Goal: Information Seeking & Learning: Check status

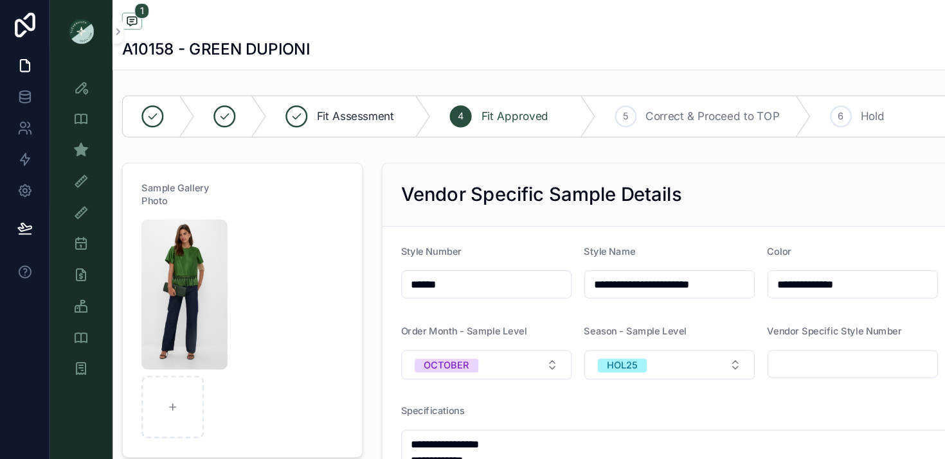
scroll to position [10, 0]
click at [71, 105] on div "Style View - Vendor Specific" at bounding box center [67, 97] width 21 height 21
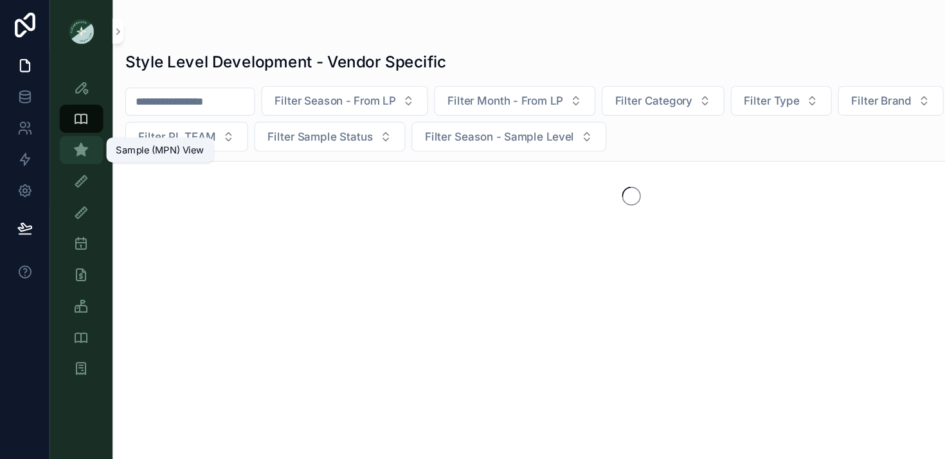
click at [70, 120] on icon "scrollable content" at bounding box center [66, 123] width 13 height 13
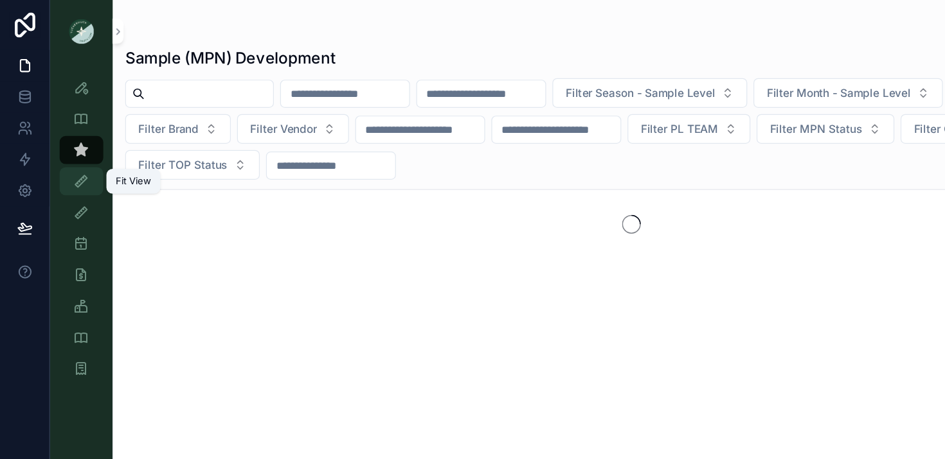
click at [66, 157] on div "Fit View" at bounding box center [67, 149] width 21 height 21
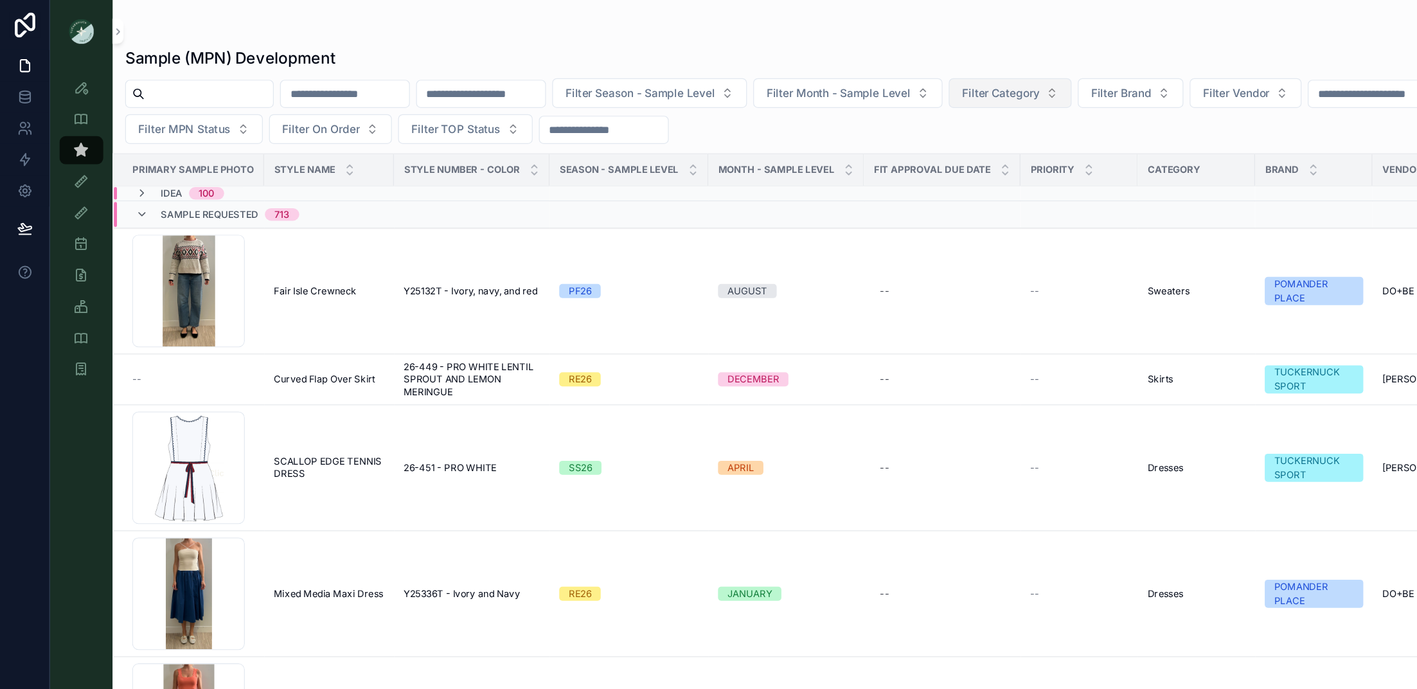
click at [854, 76] on span "Filter Category" at bounding box center [822, 76] width 64 height 13
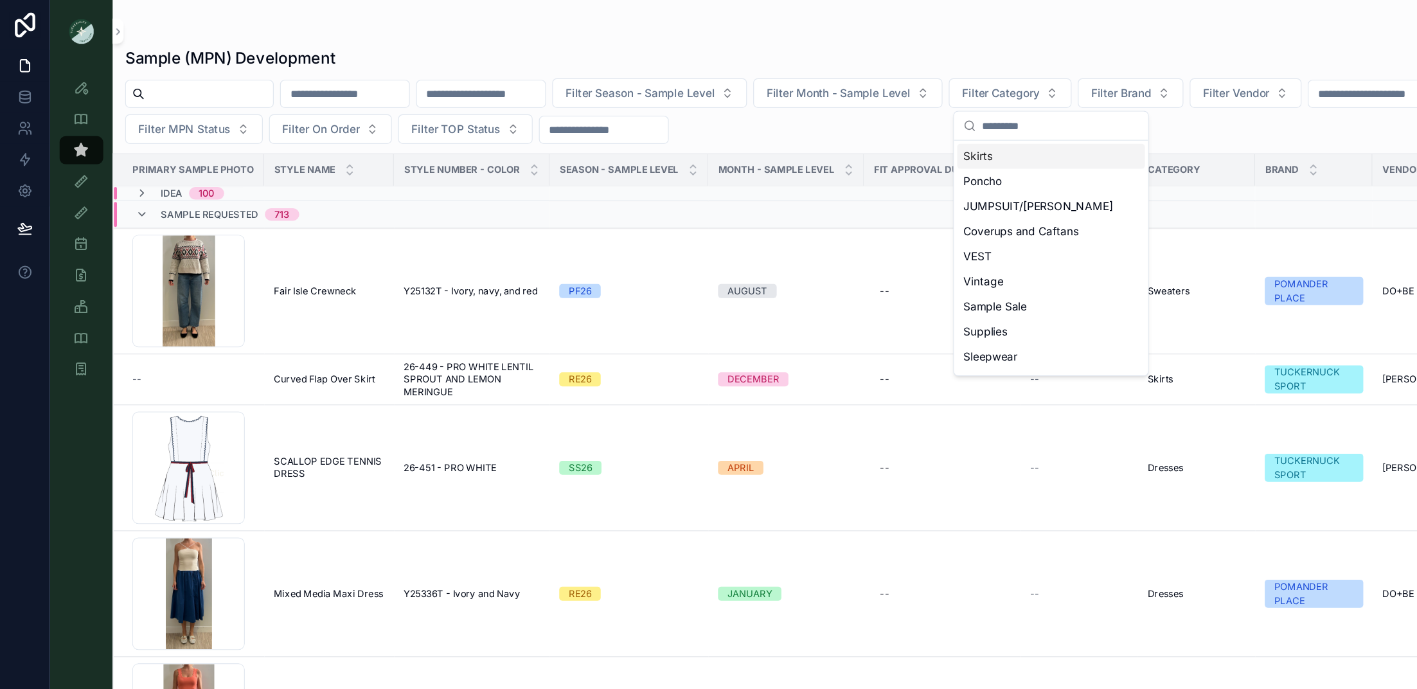
click at [849, 51] on div "Sample (MPN) Development" at bounding box center [755, 48] width 1304 height 18
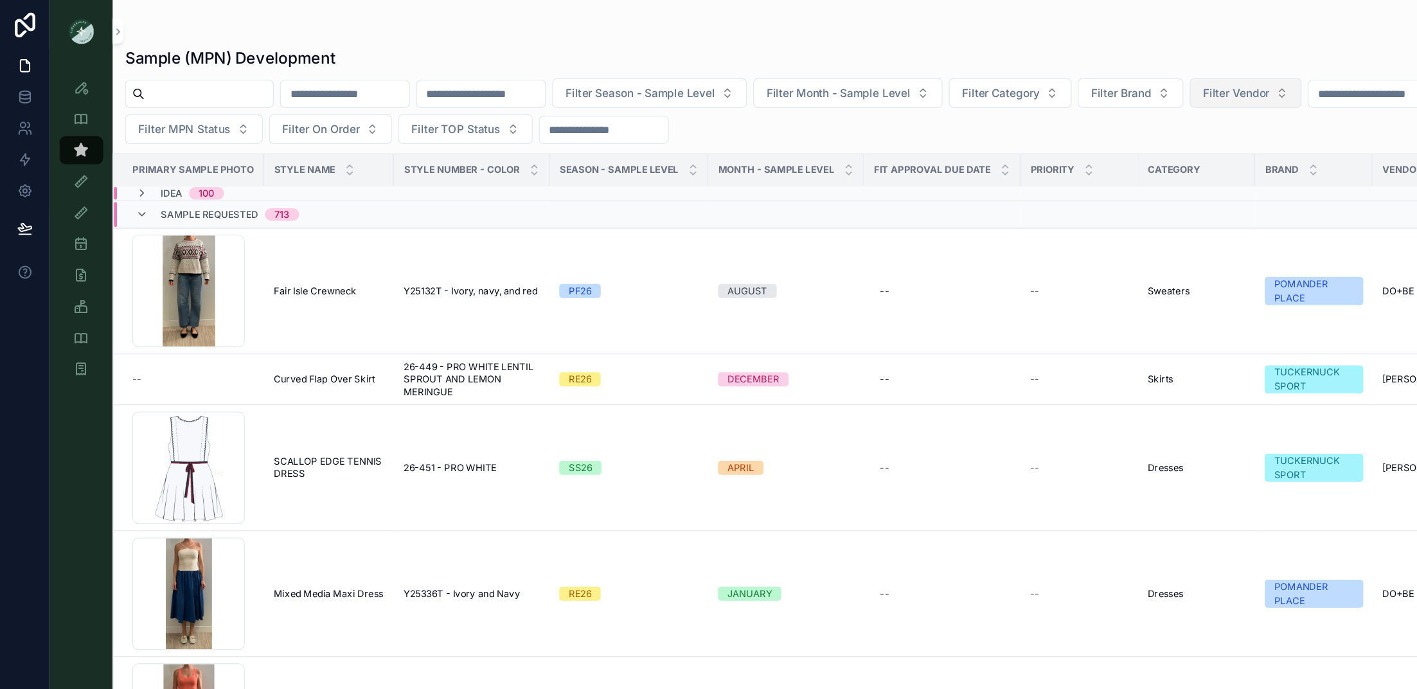
click at [944, 81] on span "Filter Vendor" at bounding box center [1015, 76] width 55 height 13
type input "****"
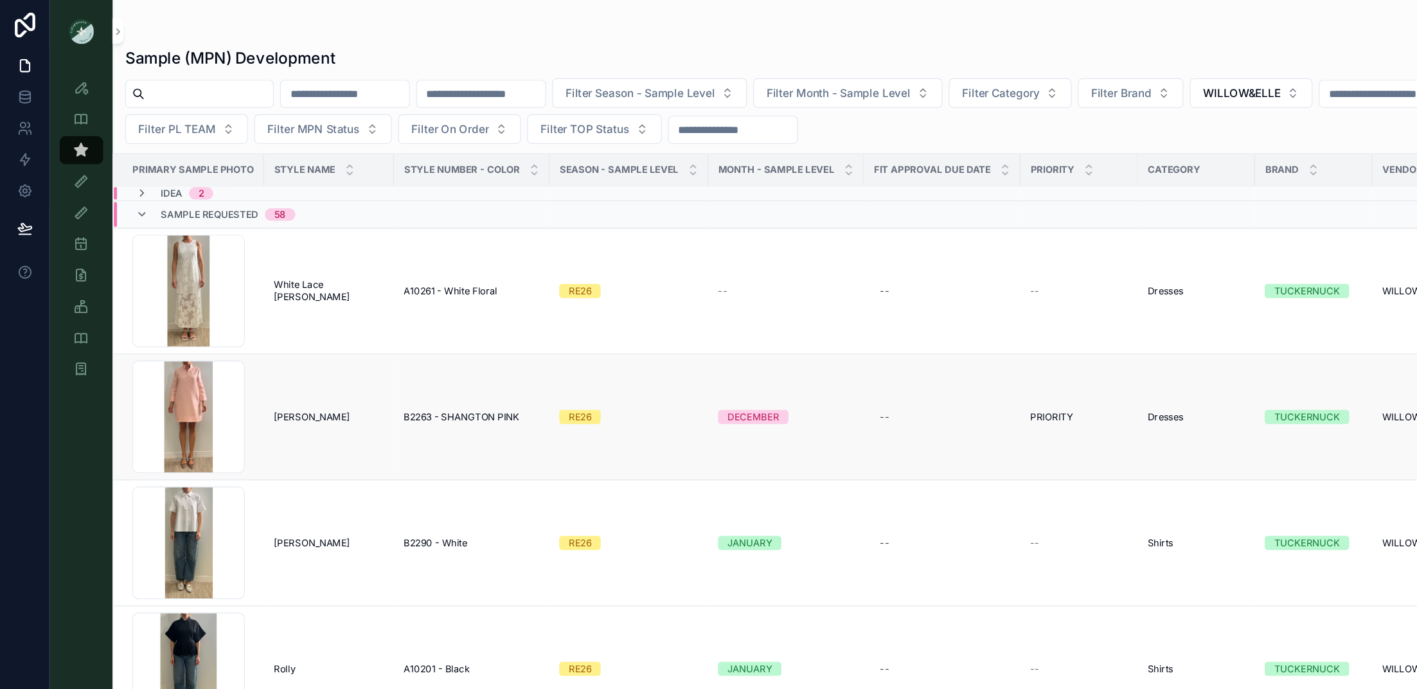
scroll to position [7, 0]
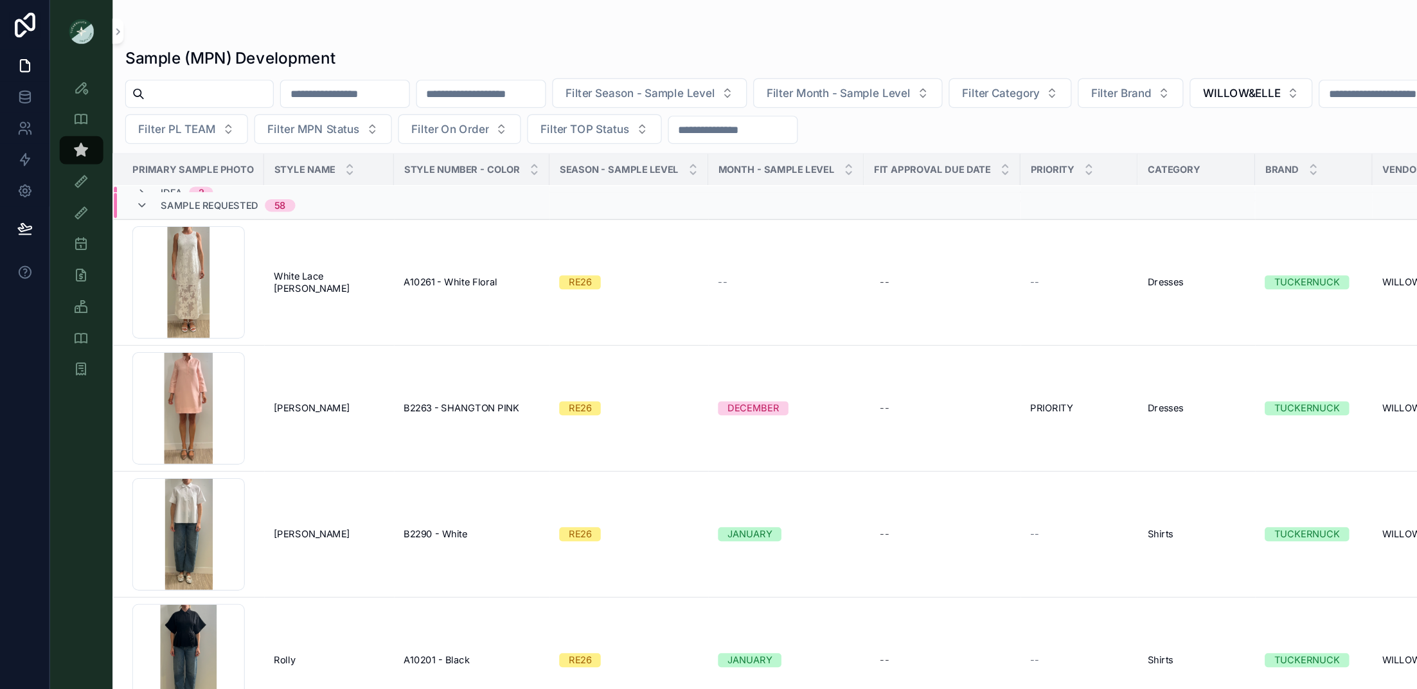
click at [110, 163] on div "Sample Requested 58" at bounding box center [177, 169] width 162 height 21
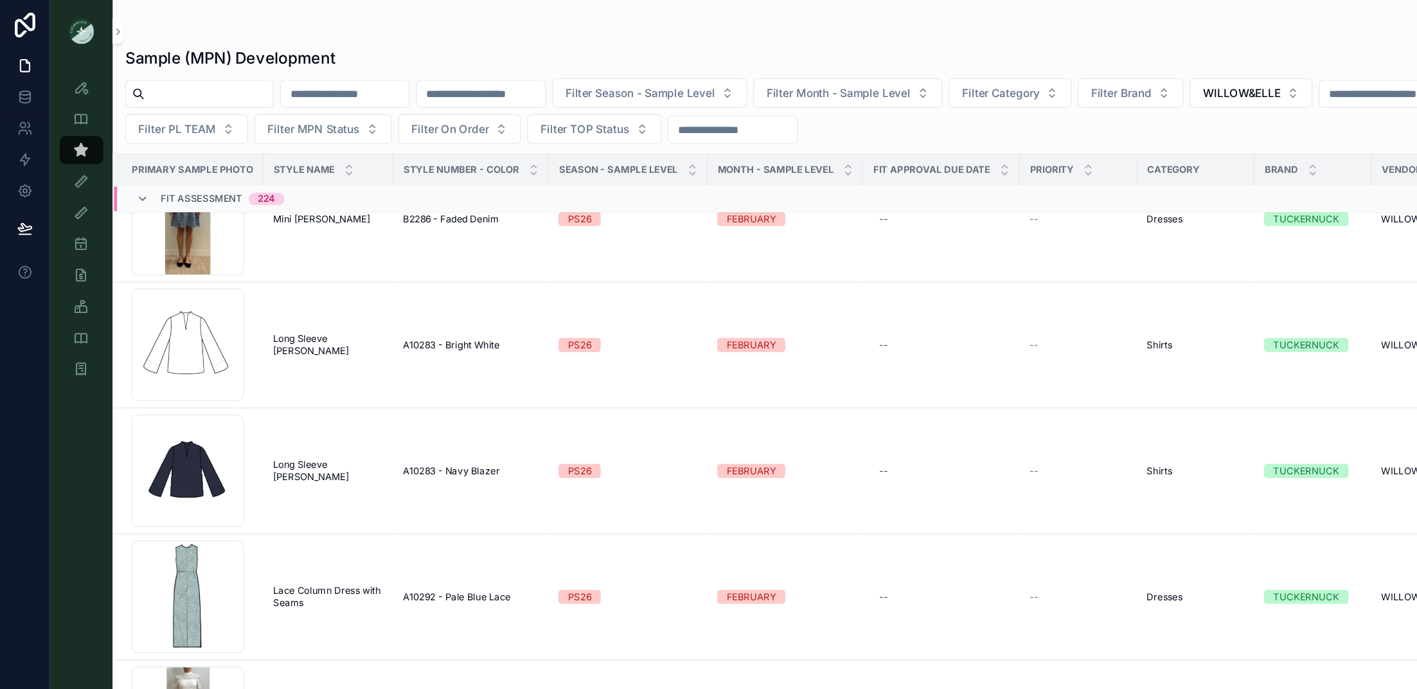
scroll to position [4419, 1]
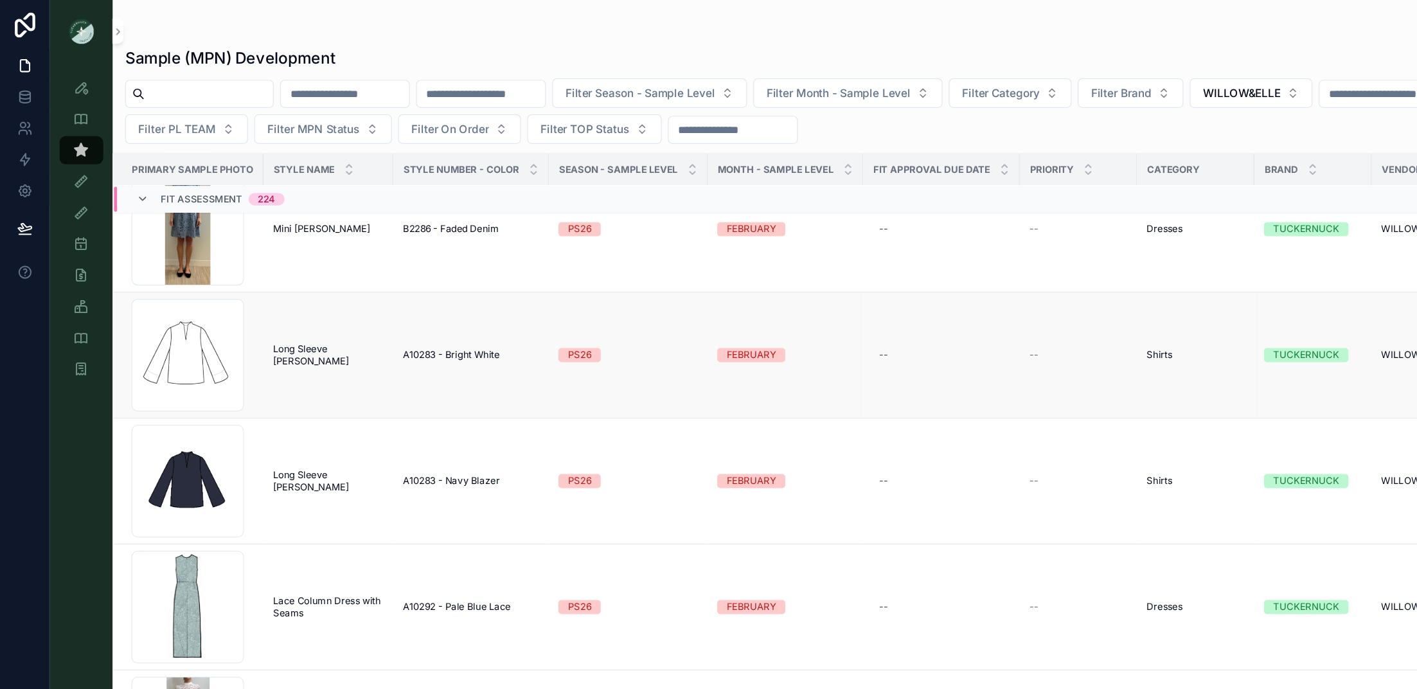
click at [849, 290] on div "--" at bounding box center [886, 292] width 81 height 10
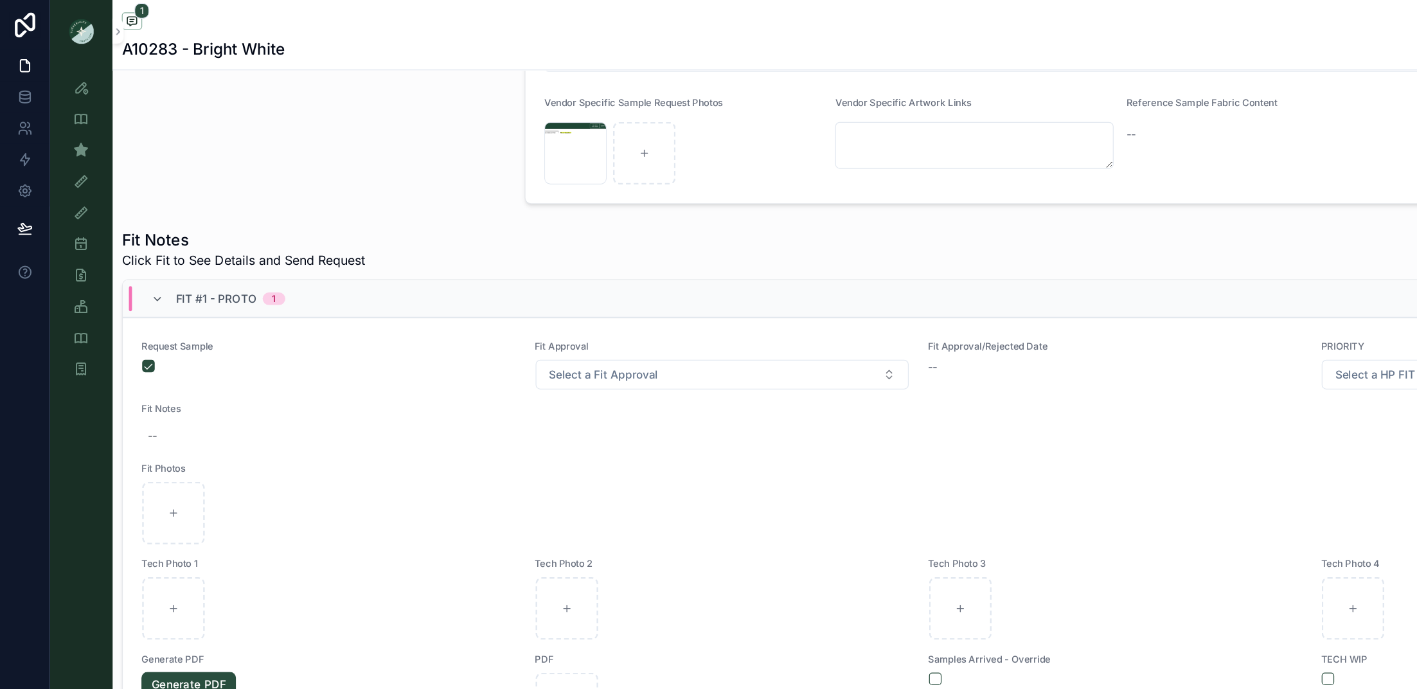
scroll to position [372, 0]
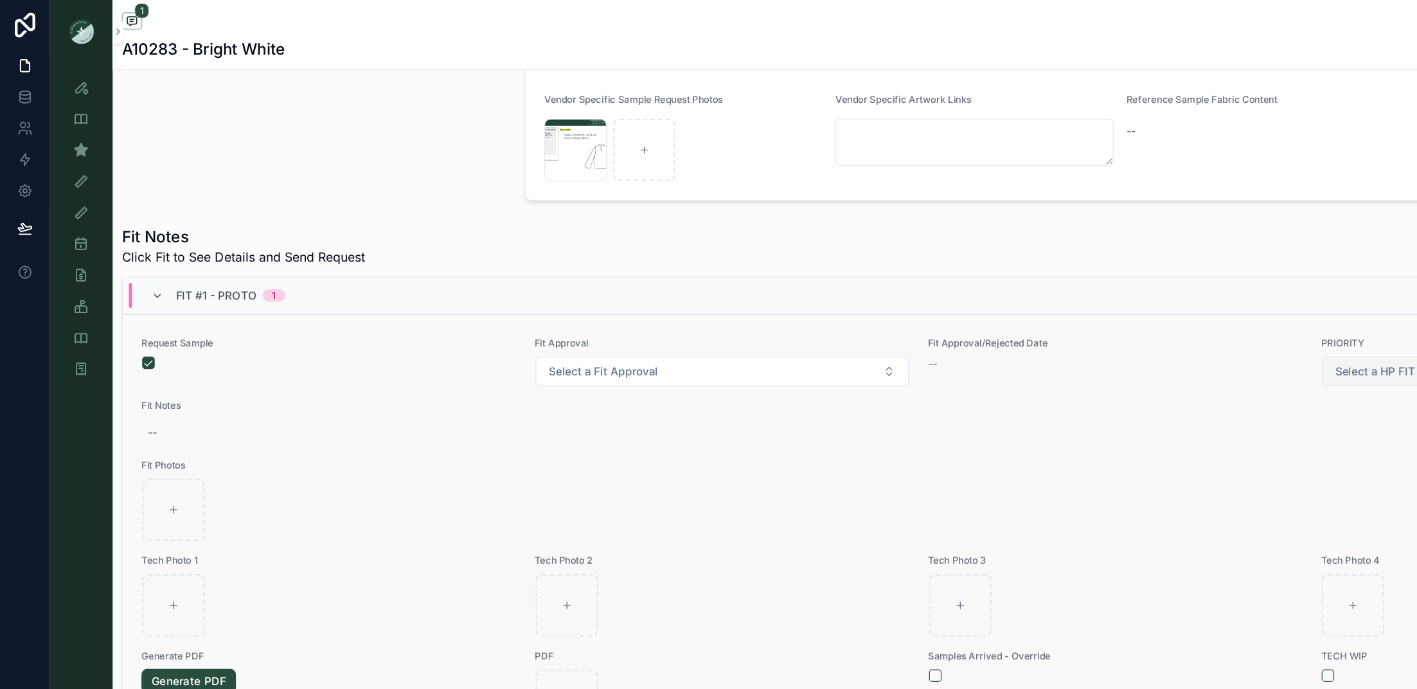
click at [944, 303] on span "Select a HP FIT LEVEL" at bounding box center [1144, 305] width 95 height 13
click at [906, 356] on div "PRIORITY" at bounding box center [891, 355] width 35 height 12
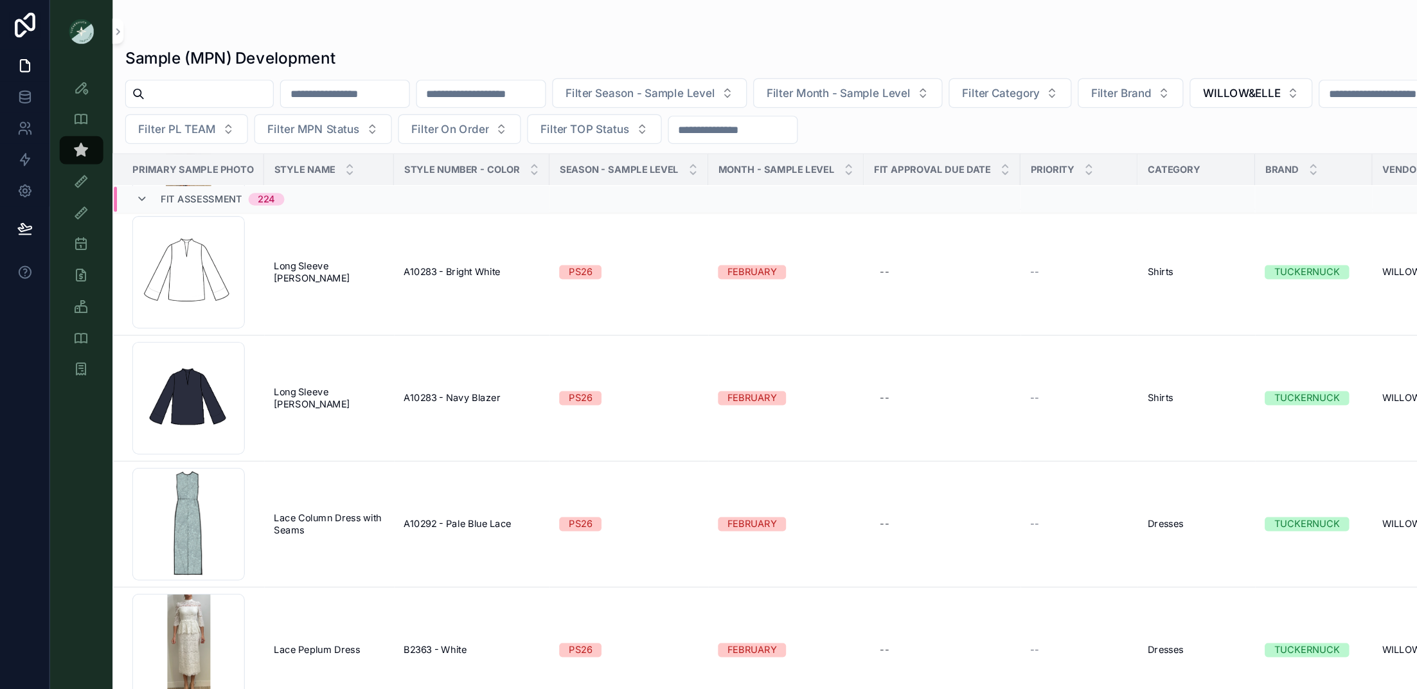
scroll to position [4387, 0]
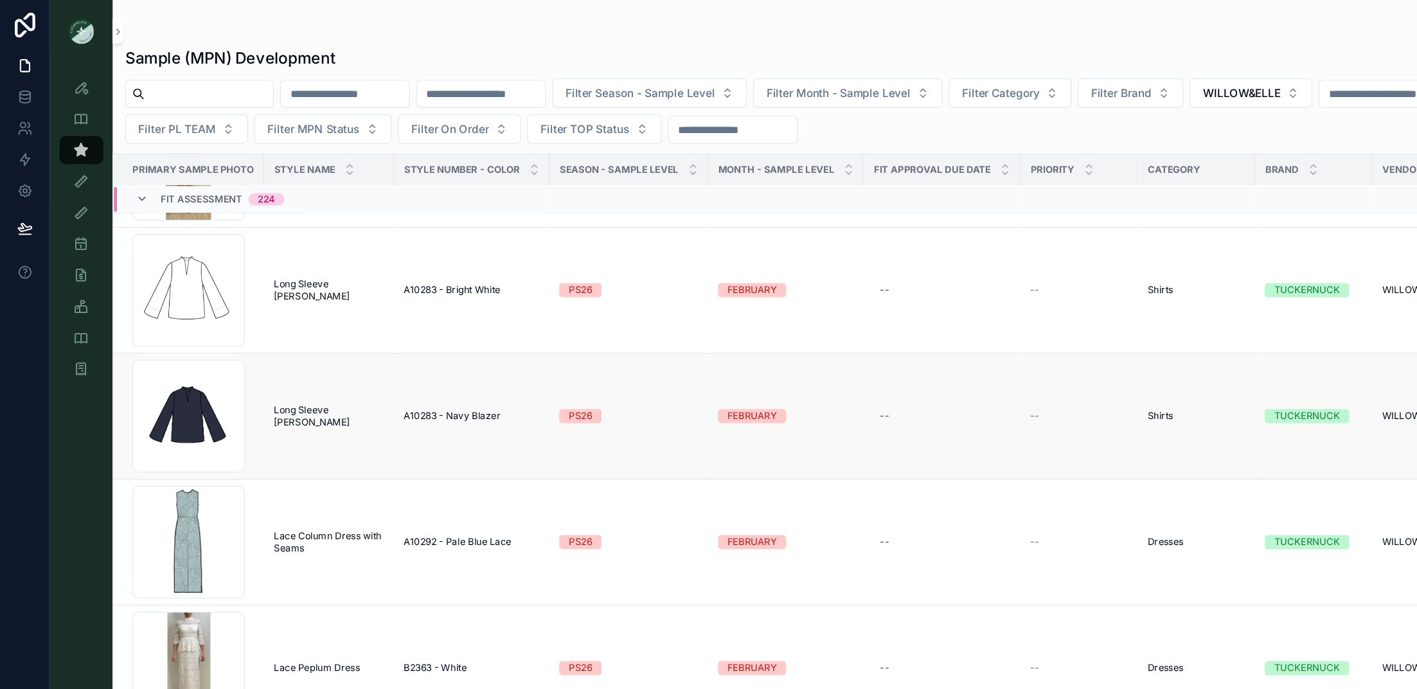
click at [846, 338] on span "--" at bounding box center [850, 342] width 8 height 10
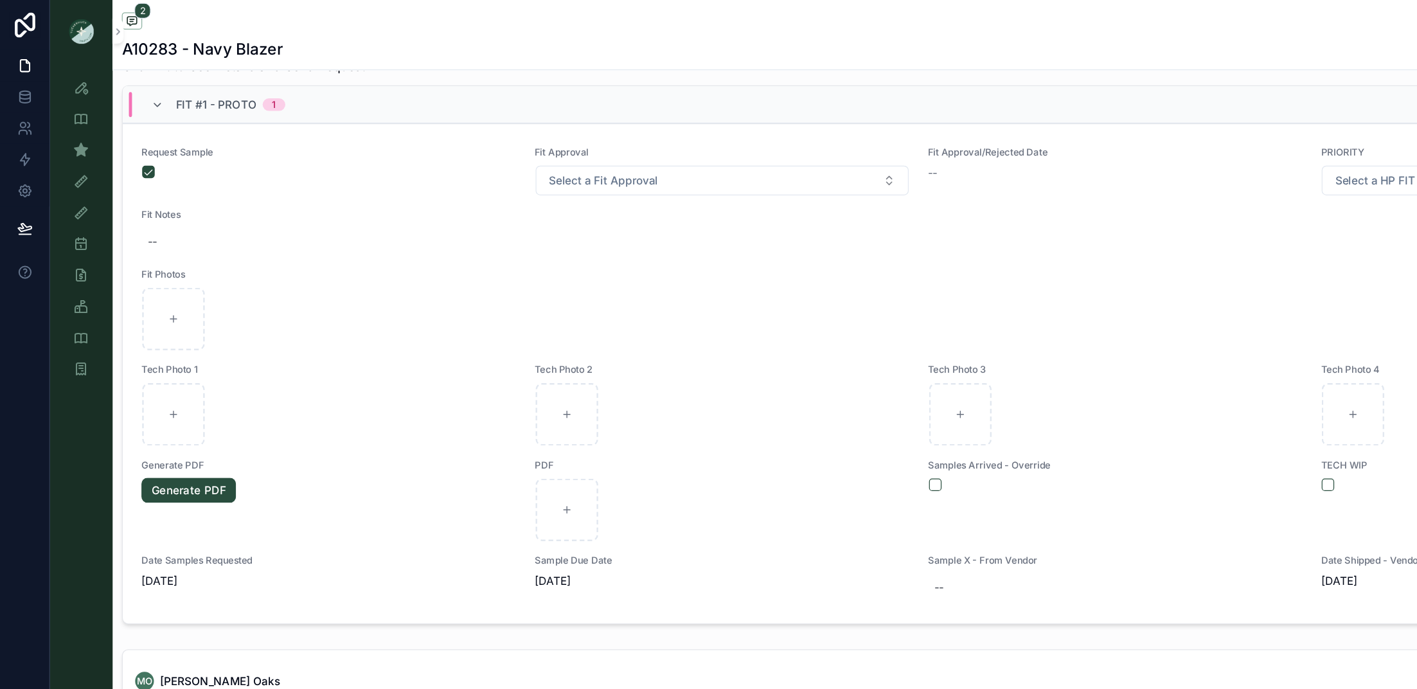
scroll to position [230, 0]
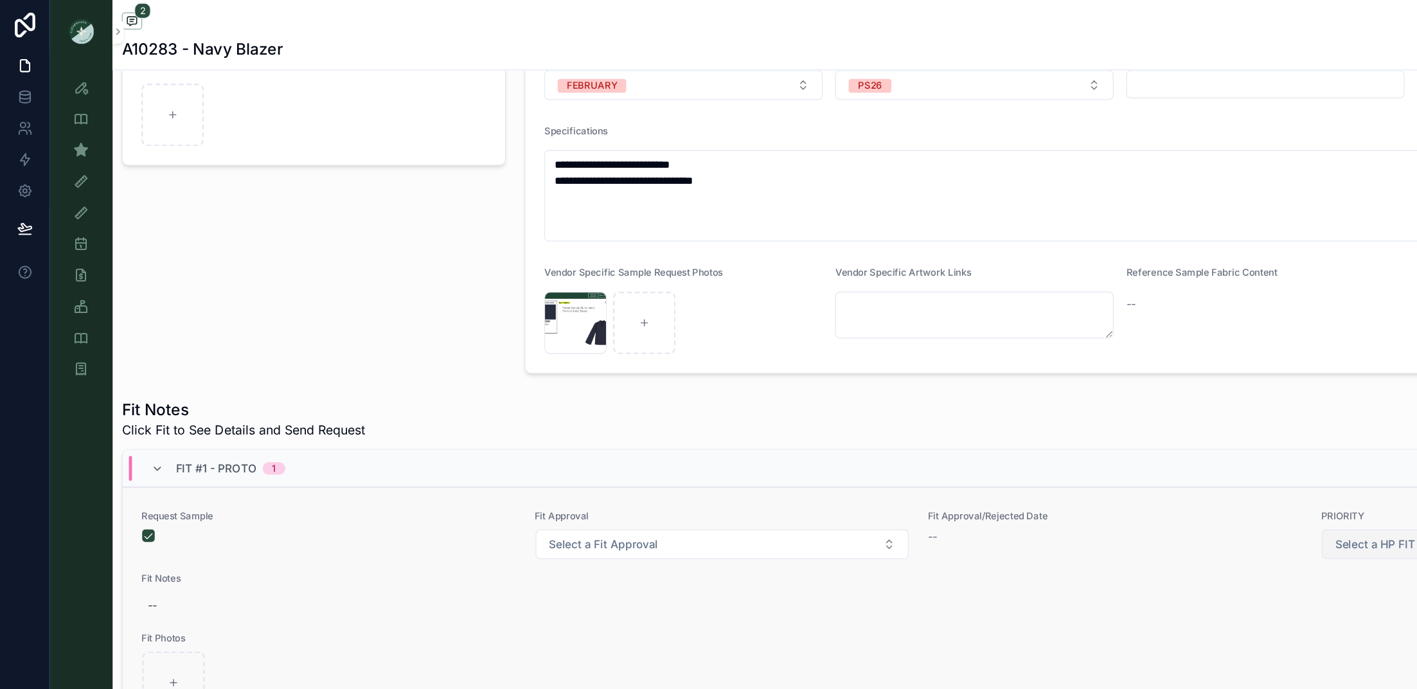
click at [944, 447] on span "Select a HP FIT LEVEL" at bounding box center [1144, 447] width 95 height 13
click at [944, 459] on div "PRIORITY" at bounding box center [1011, 496] width 300 height 19
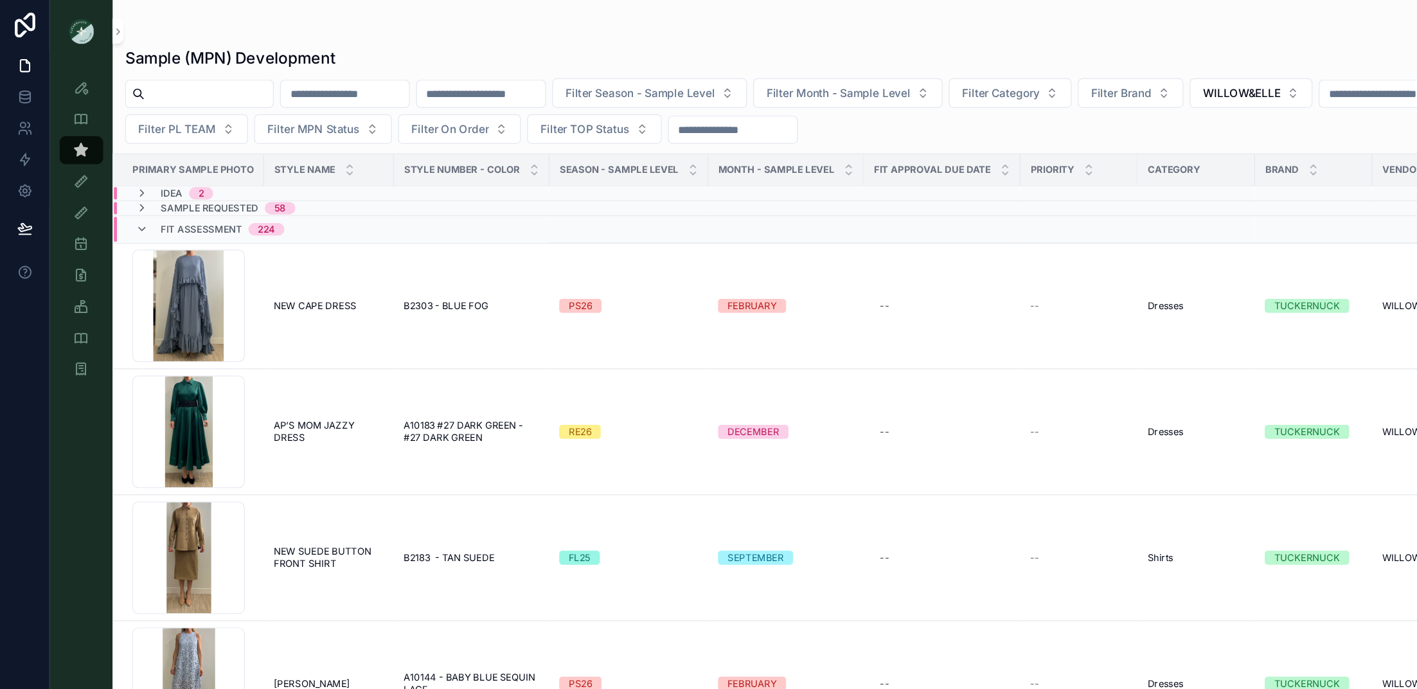
click at [595, 105] on input "scrollable content" at bounding box center [601, 107] width 105 height 18
type input "********"
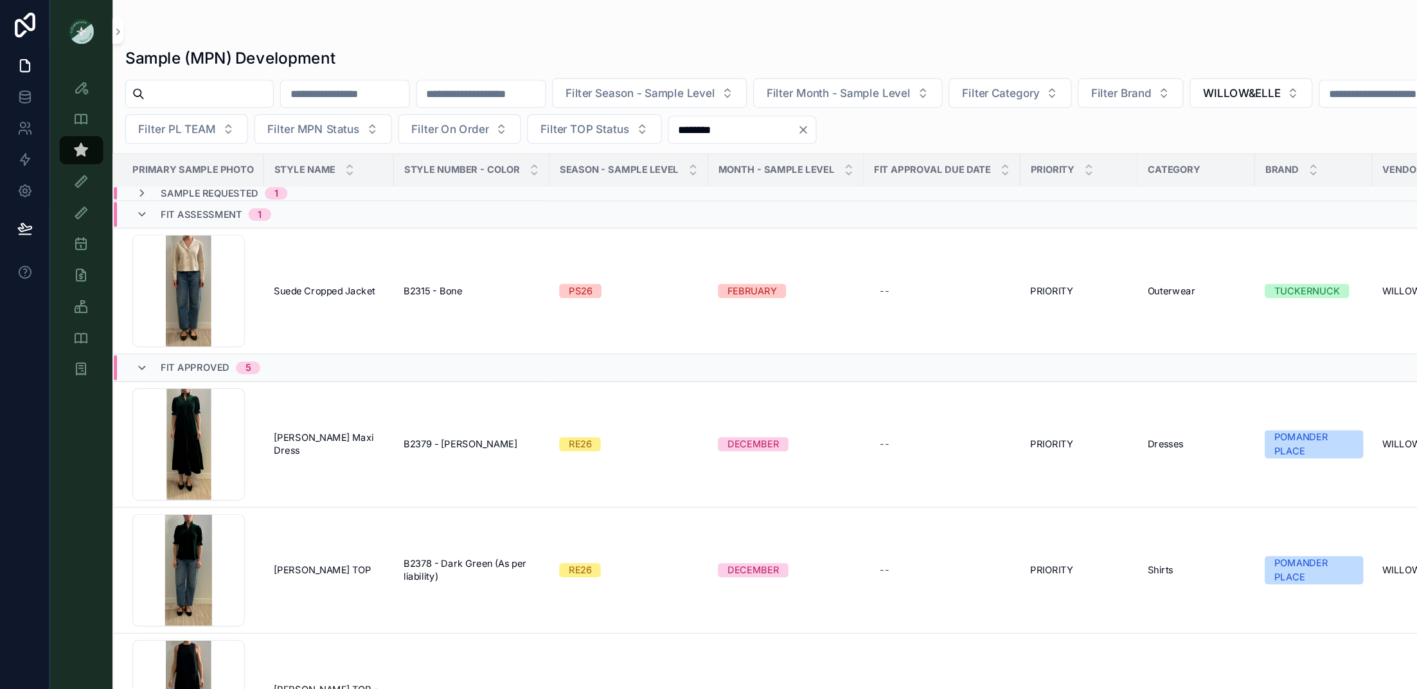
click at [665, 103] on icon "Clear" at bounding box center [660, 107] width 10 height 10
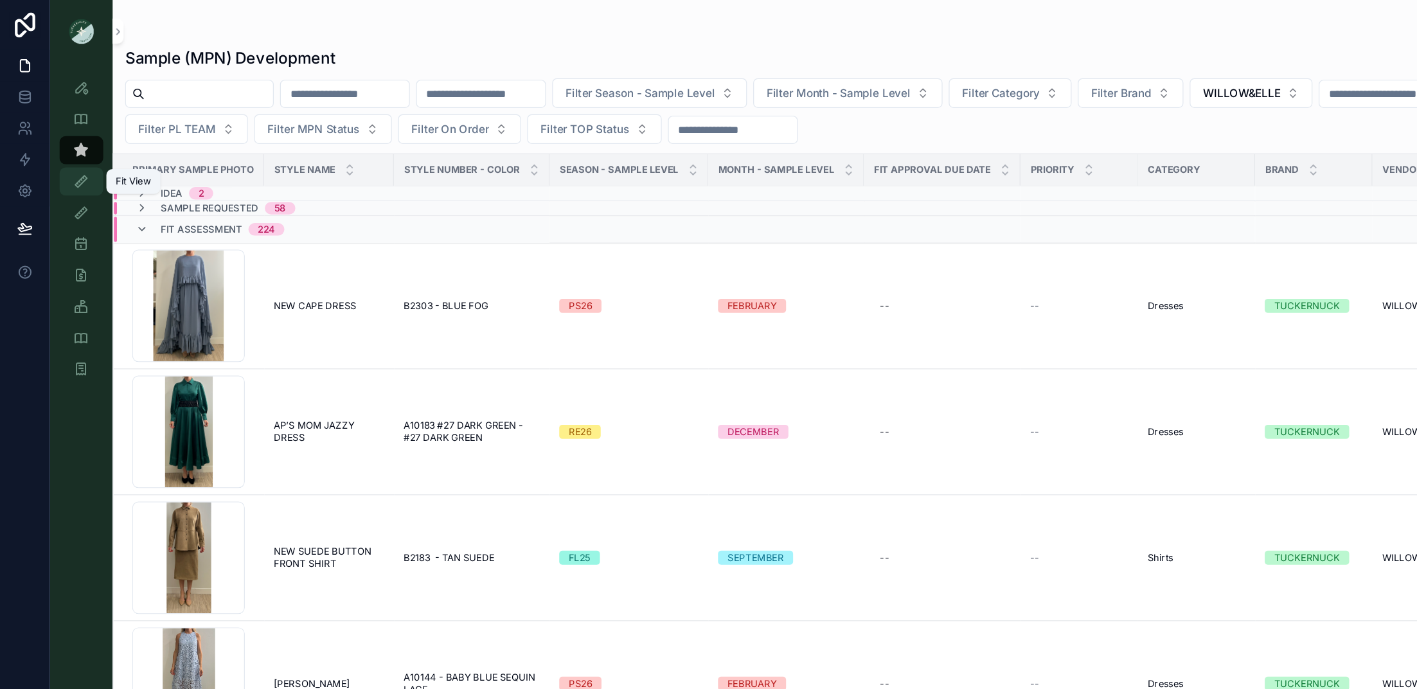
click at [65, 155] on icon "scrollable content" at bounding box center [66, 149] width 13 height 13
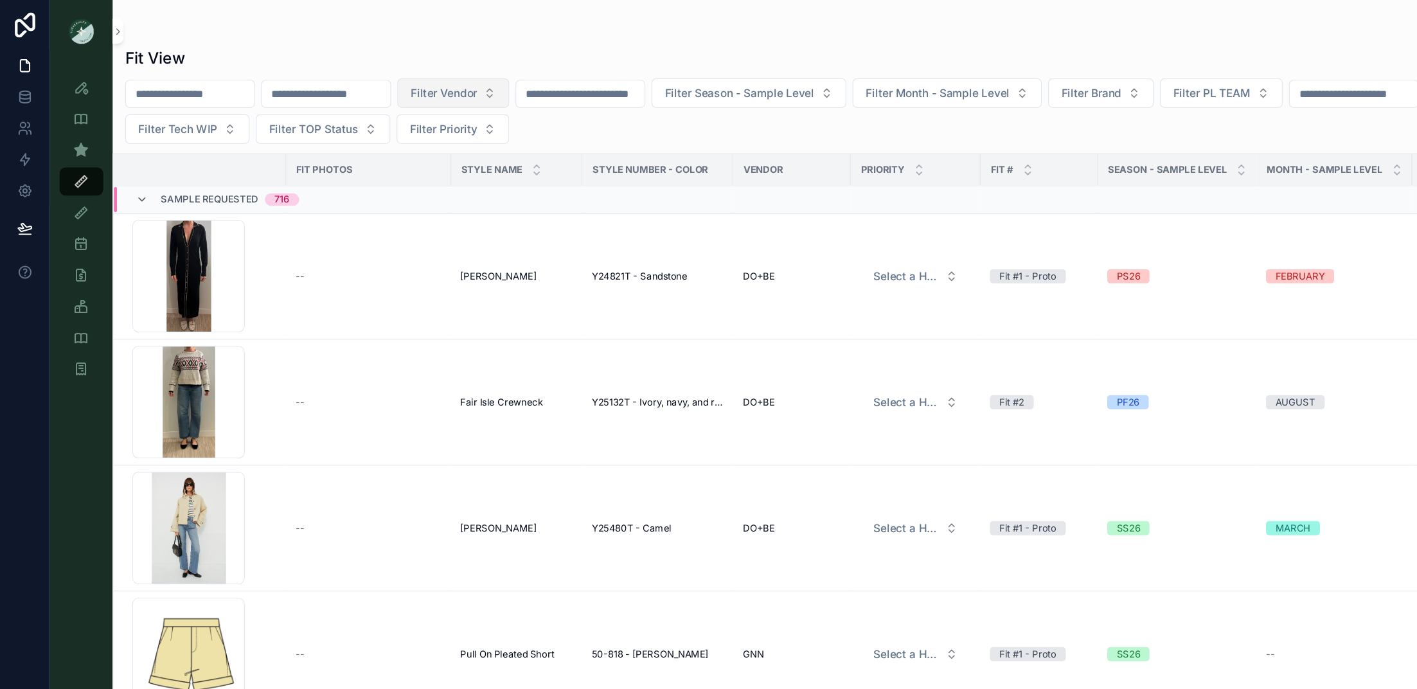
click at [392, 82] on span "Filter Vendor" at bounding box center [364, 76] width 55 height 13
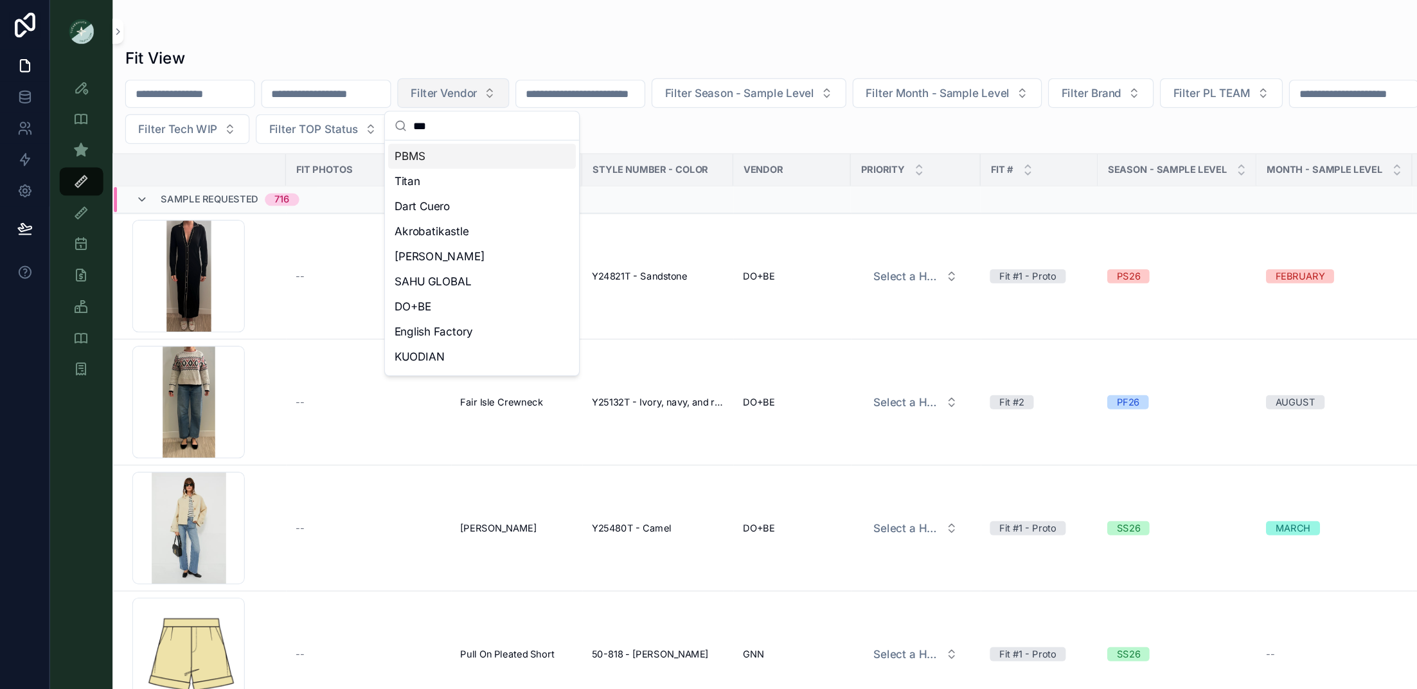
type input "****"
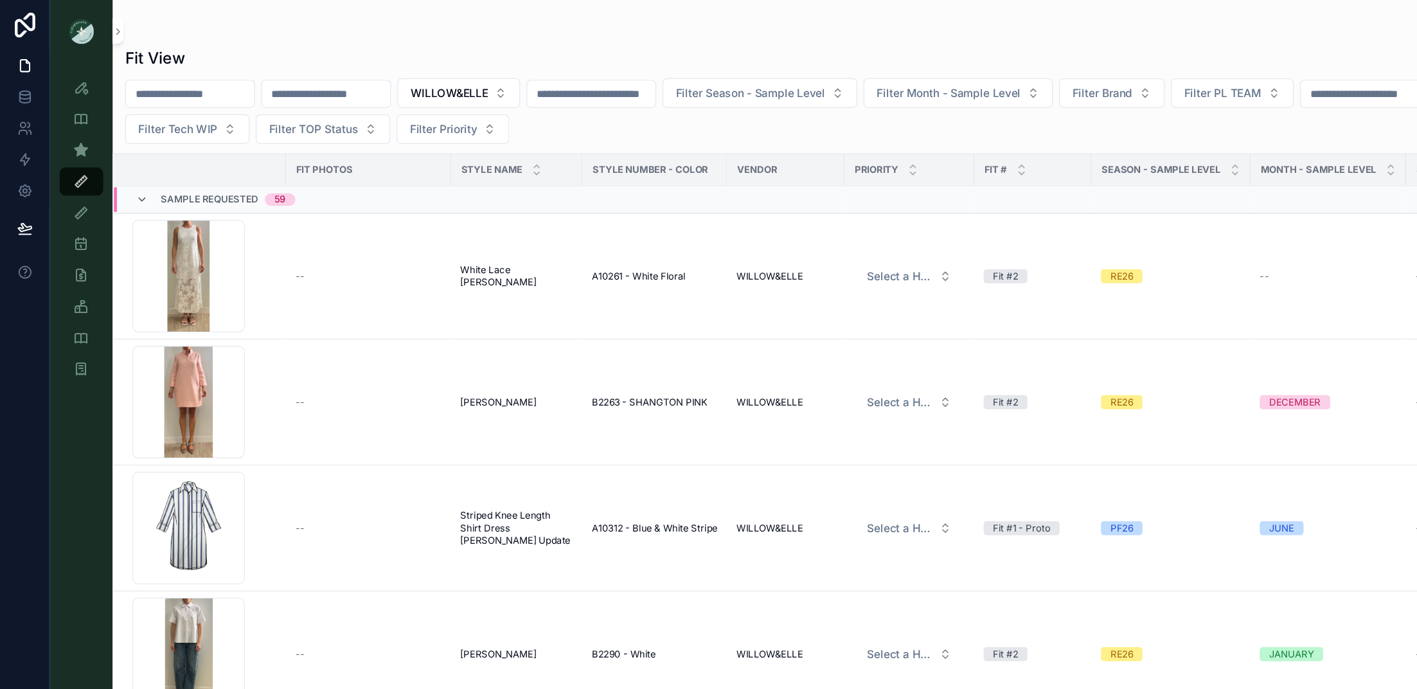
click at [158, 164] on span "Sample Requested" at bounding box center [172, 164] width 80 height 10
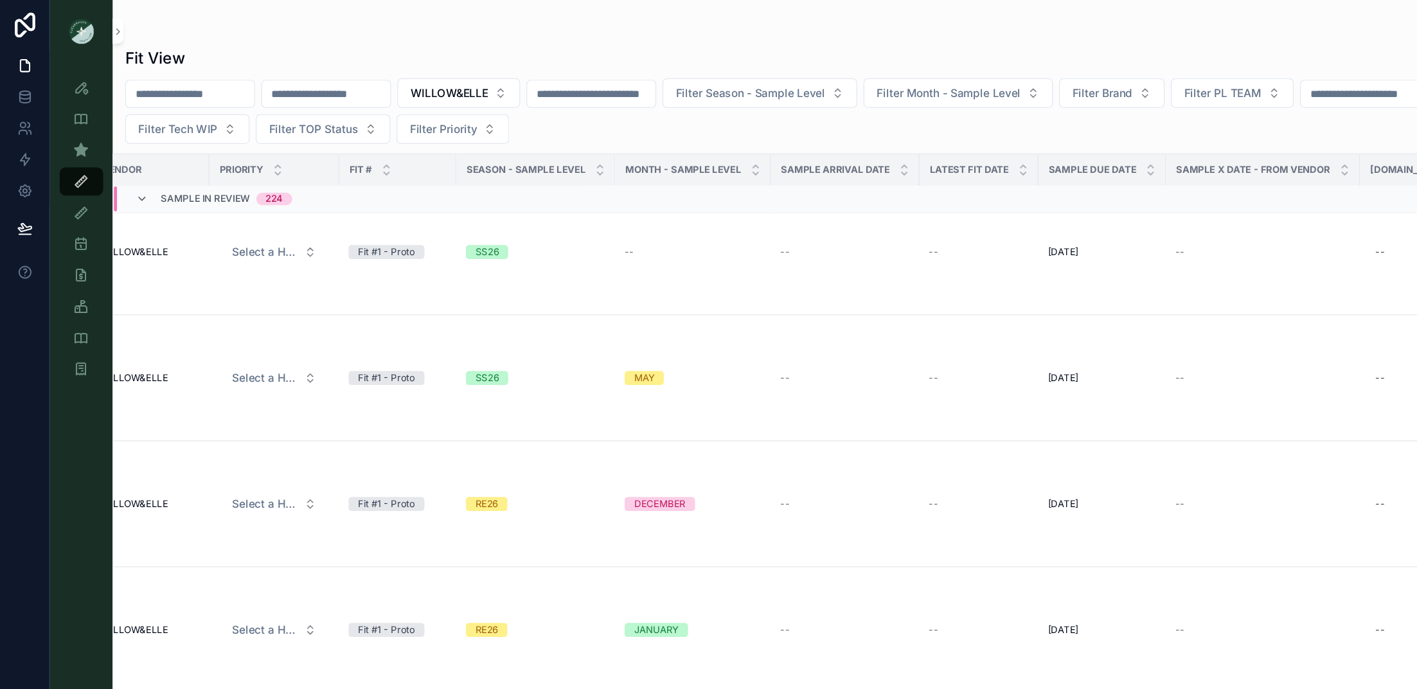
scroll to position [1590, 707]
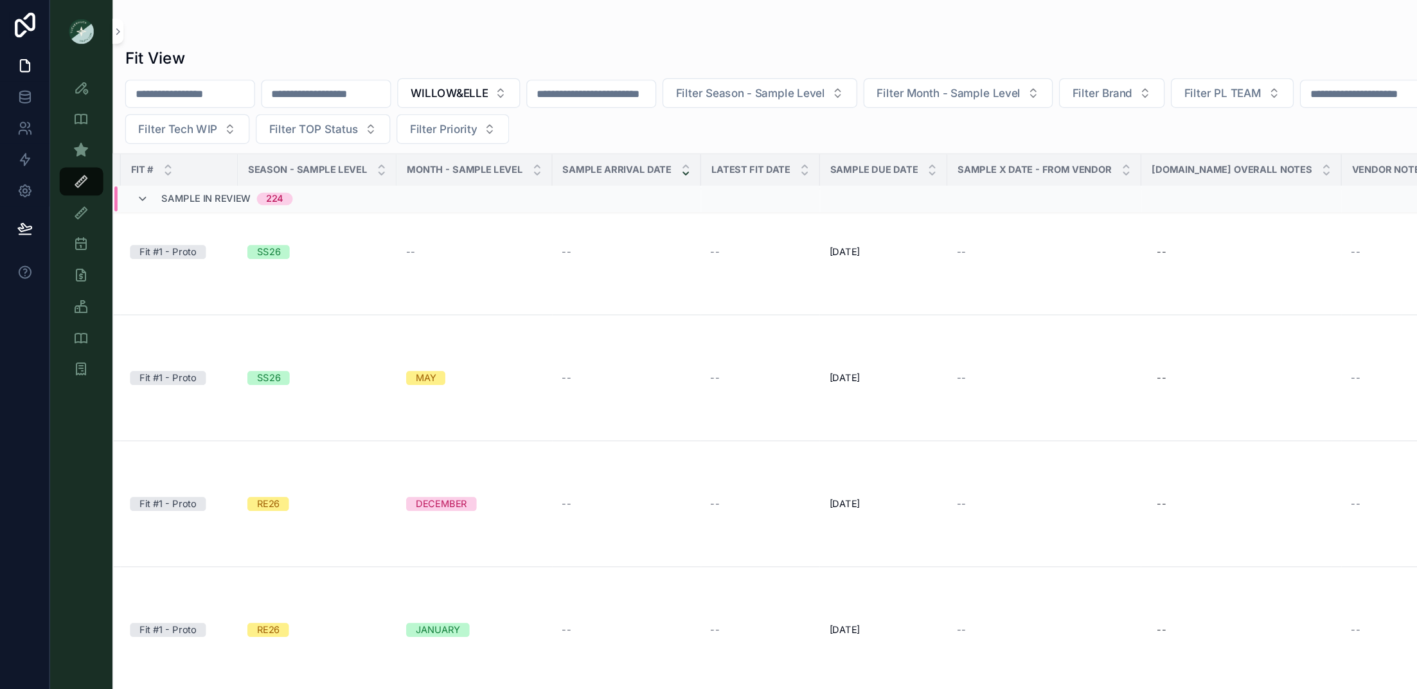
click at [560, 144] on icon "scrollable content" at bounding box center [563, 142] width 8 height 8
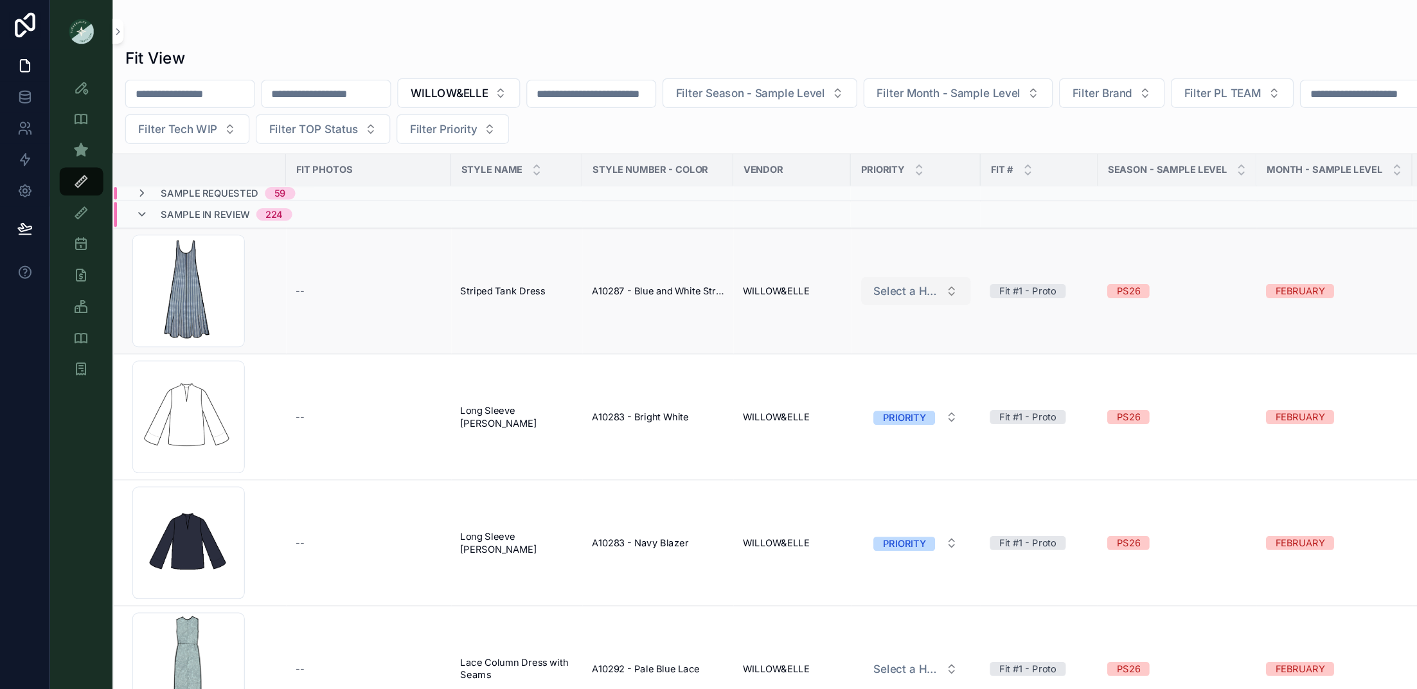
click at [777, 242] on button "Select a HP FIT LEVEL" at bounding box center [752, 238] width 90 height 23
click at [714, 291] on div "PRIORITY" at bounding box center [705, 289] width 35 height 12
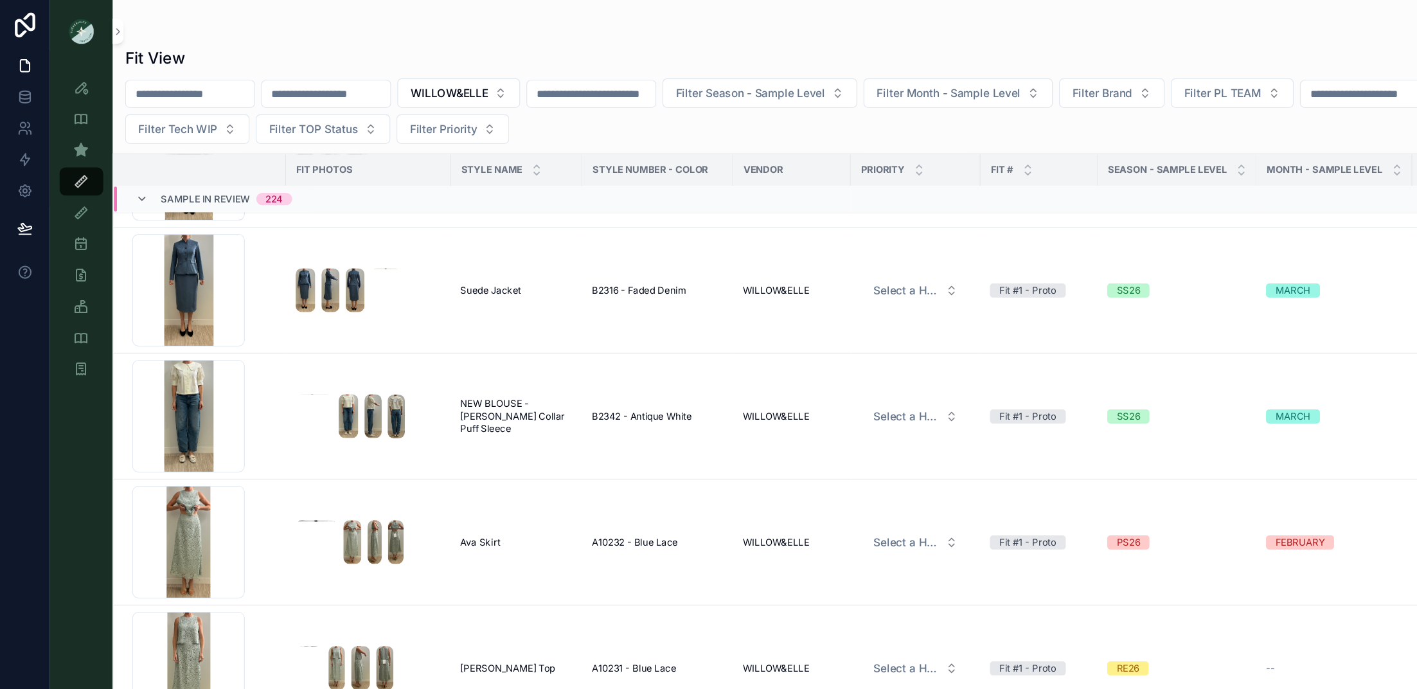
scroll to position [6736, 0]
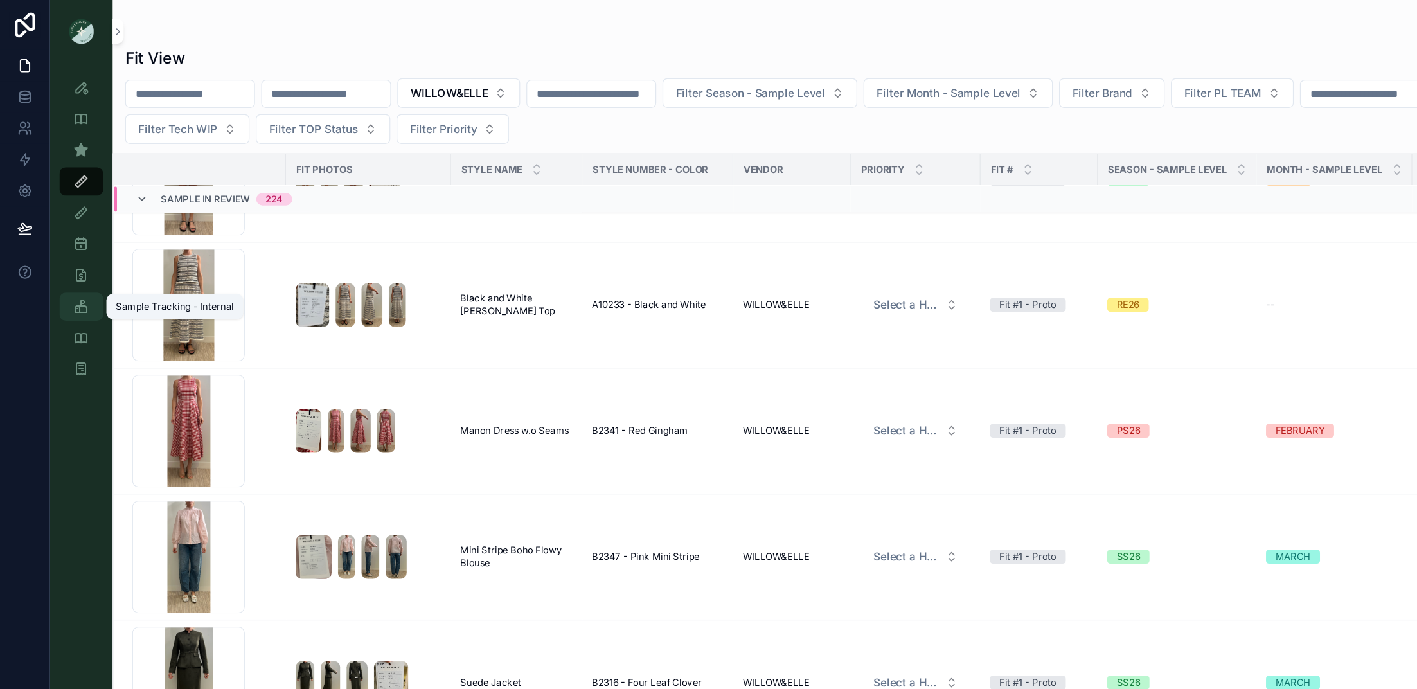
click at [71, 258] on icon "scrollable content" at bounding box center [66, 251] width 13 height 13
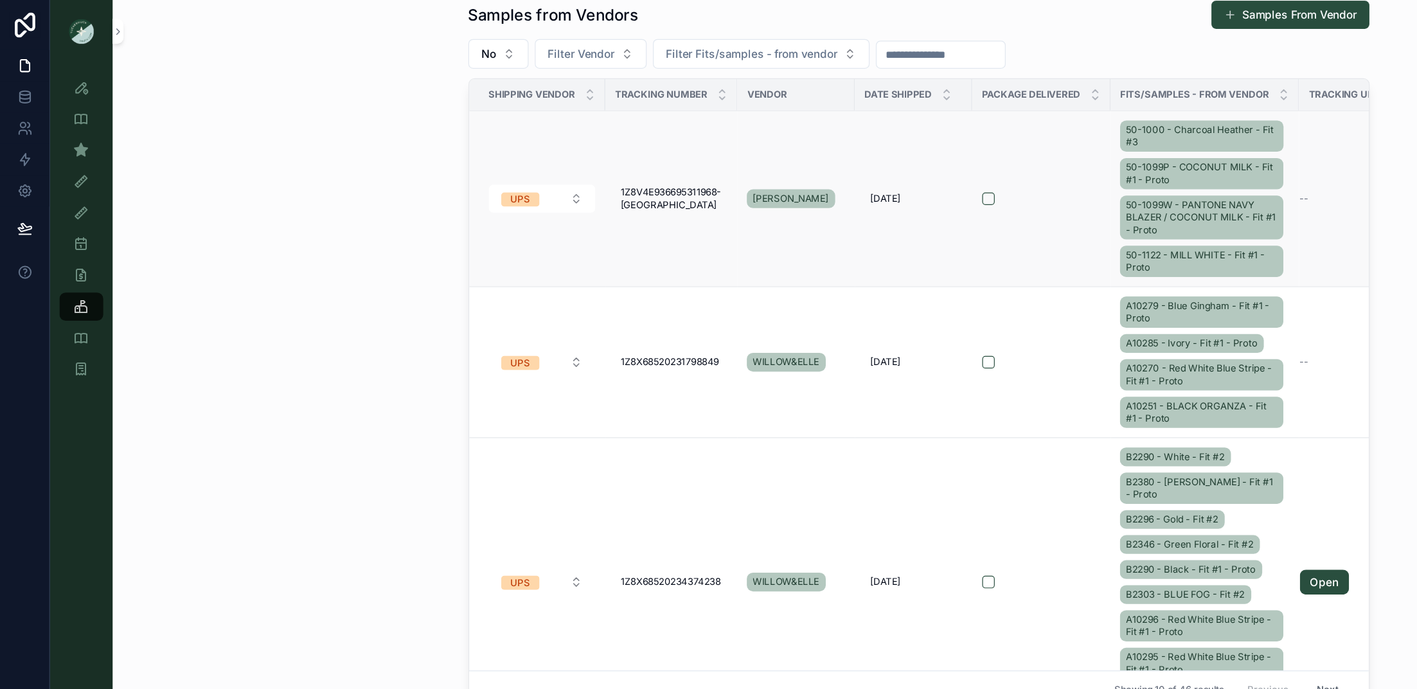
scroll to position [603, 0]
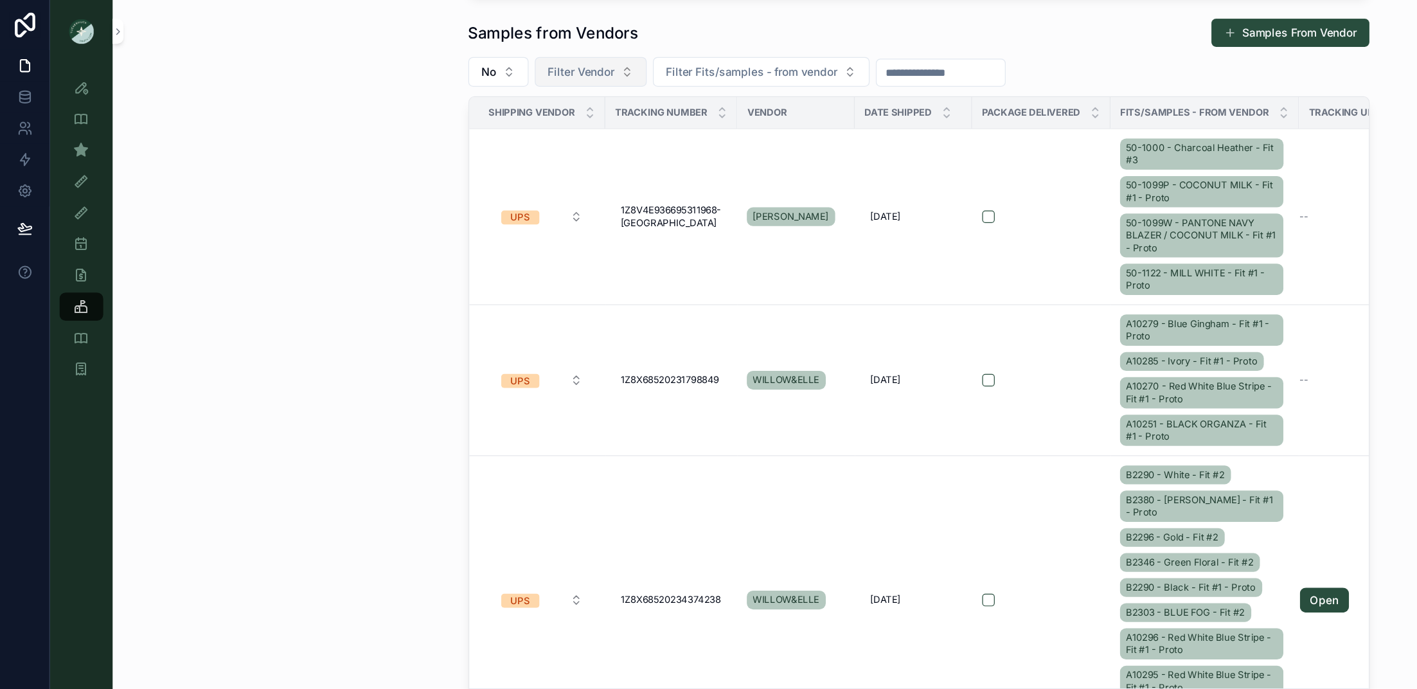
click at [468, 67] on button "Filter Vendor" at bounding box center [485, 59] width 92 height 24
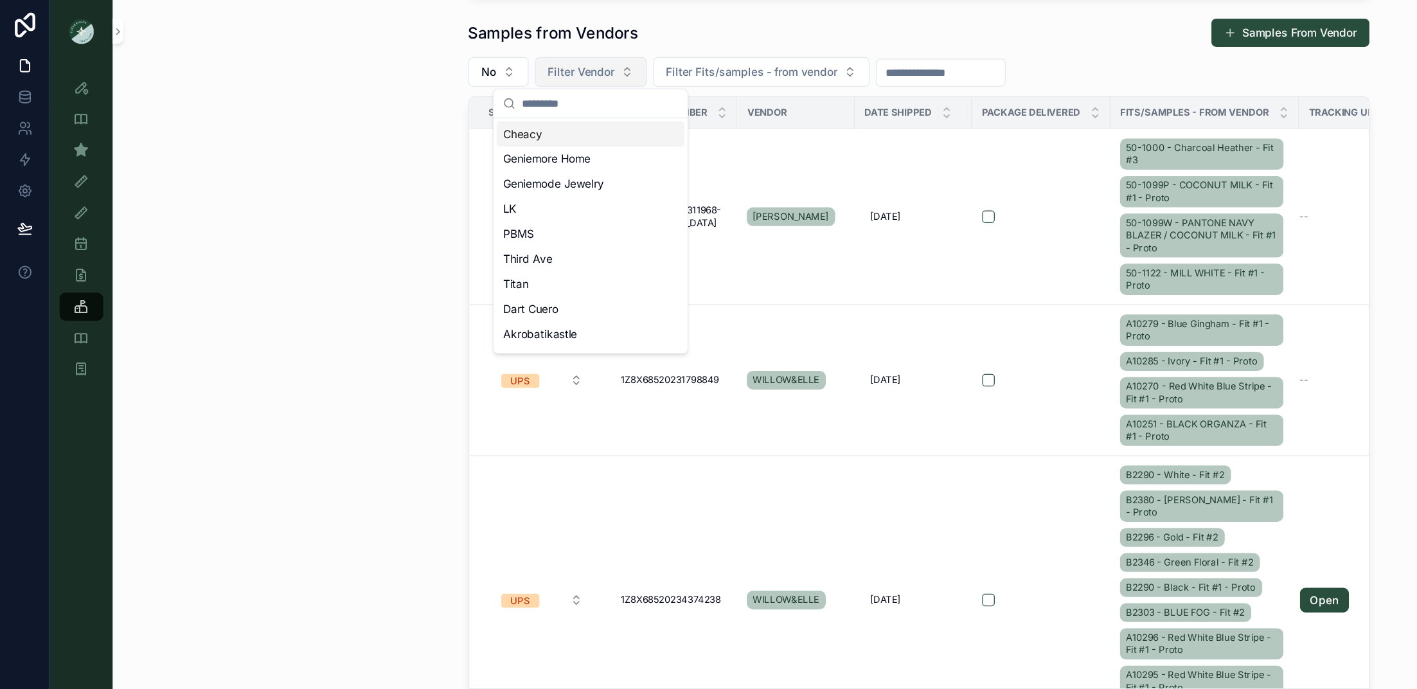
type input "*"
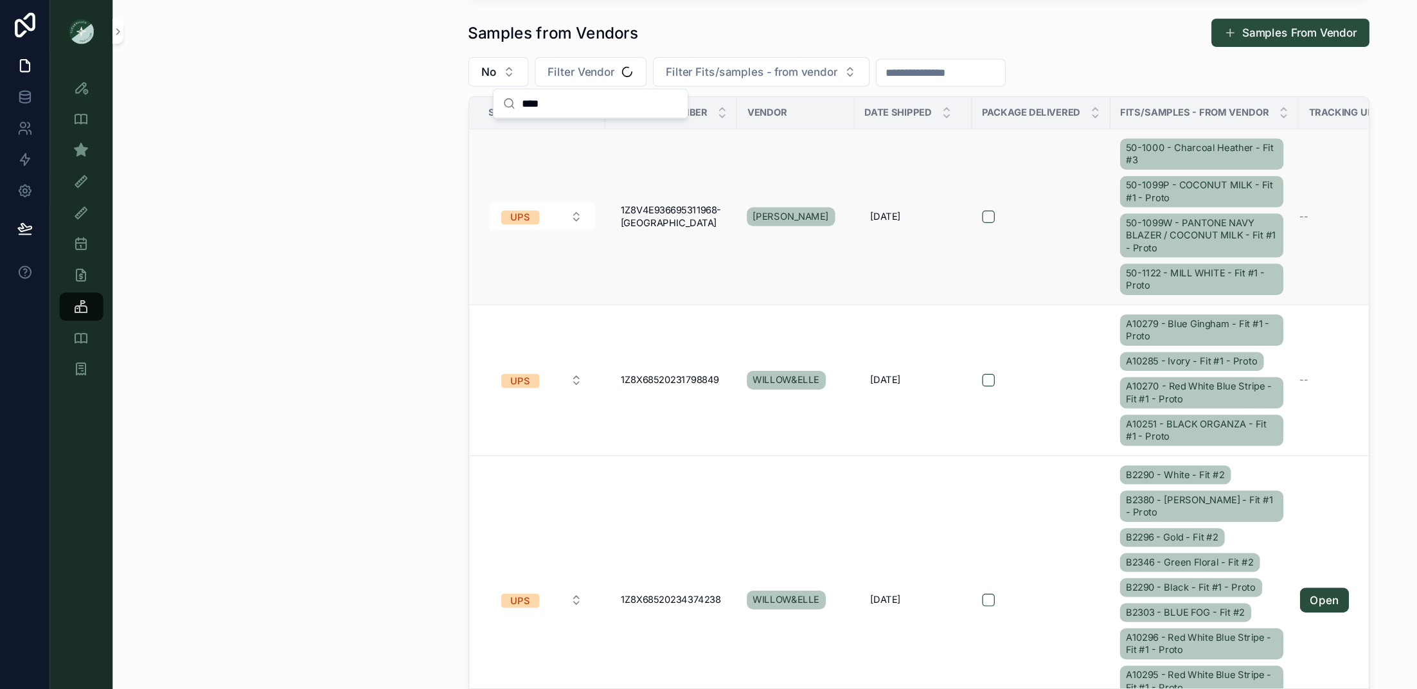
type input "****"
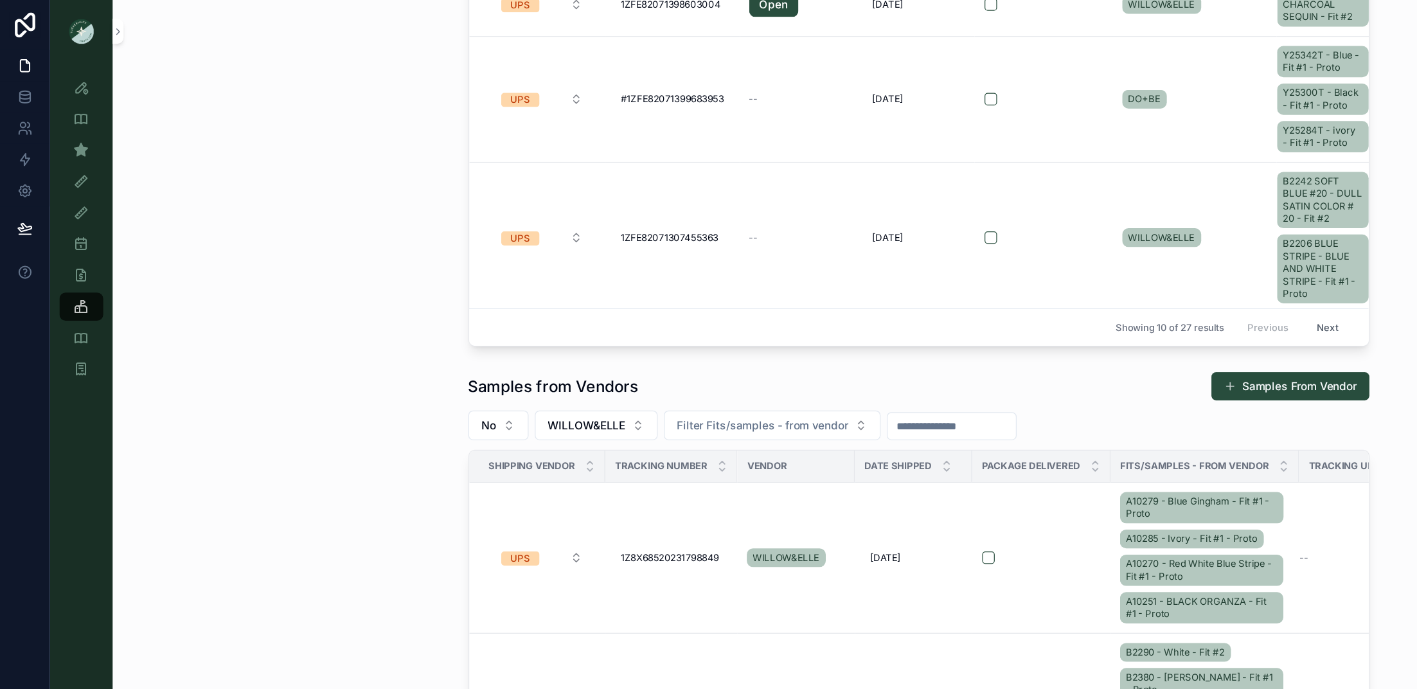
scroll to position [517, 0]
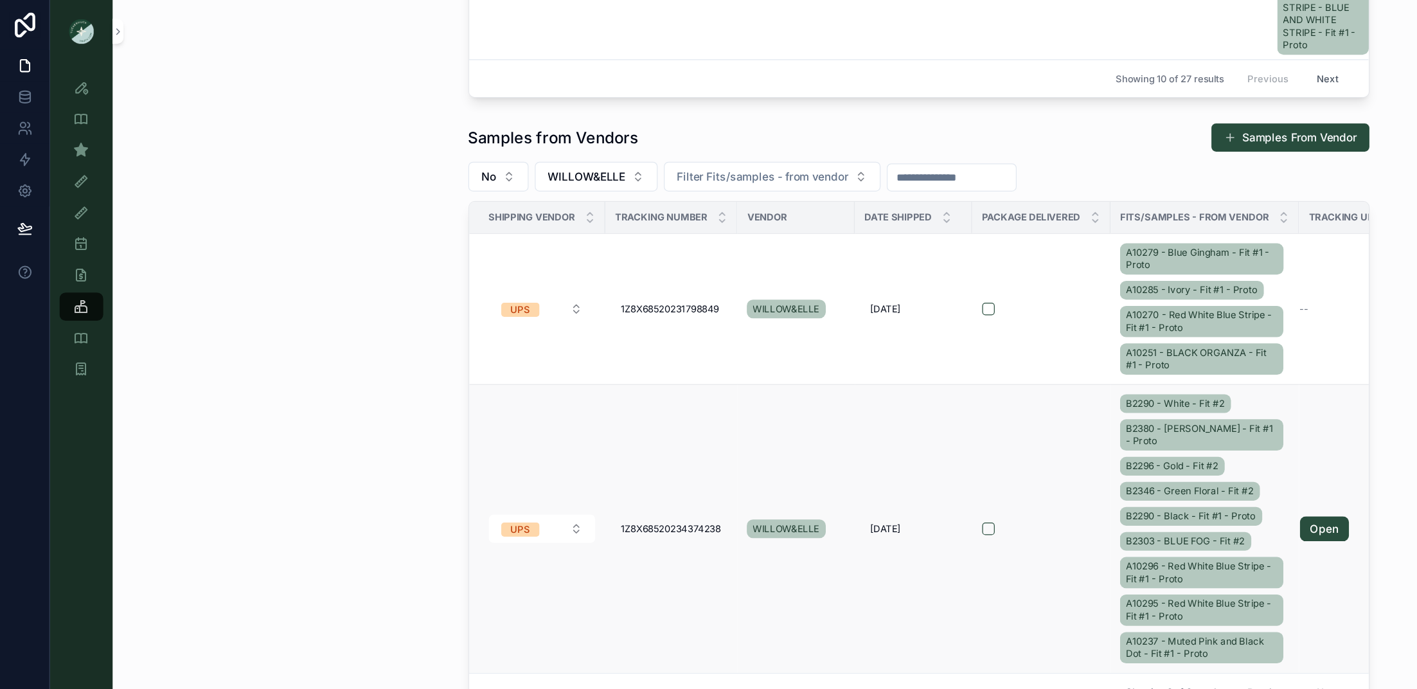
click at [944, 392] on div "B2290 - White - Fit #2 B2380 - [PERSON_NAME] - Fit #1 - Proto B2296 - Gold - Fi…" at bounding box center [989, 434] width 139 height 226
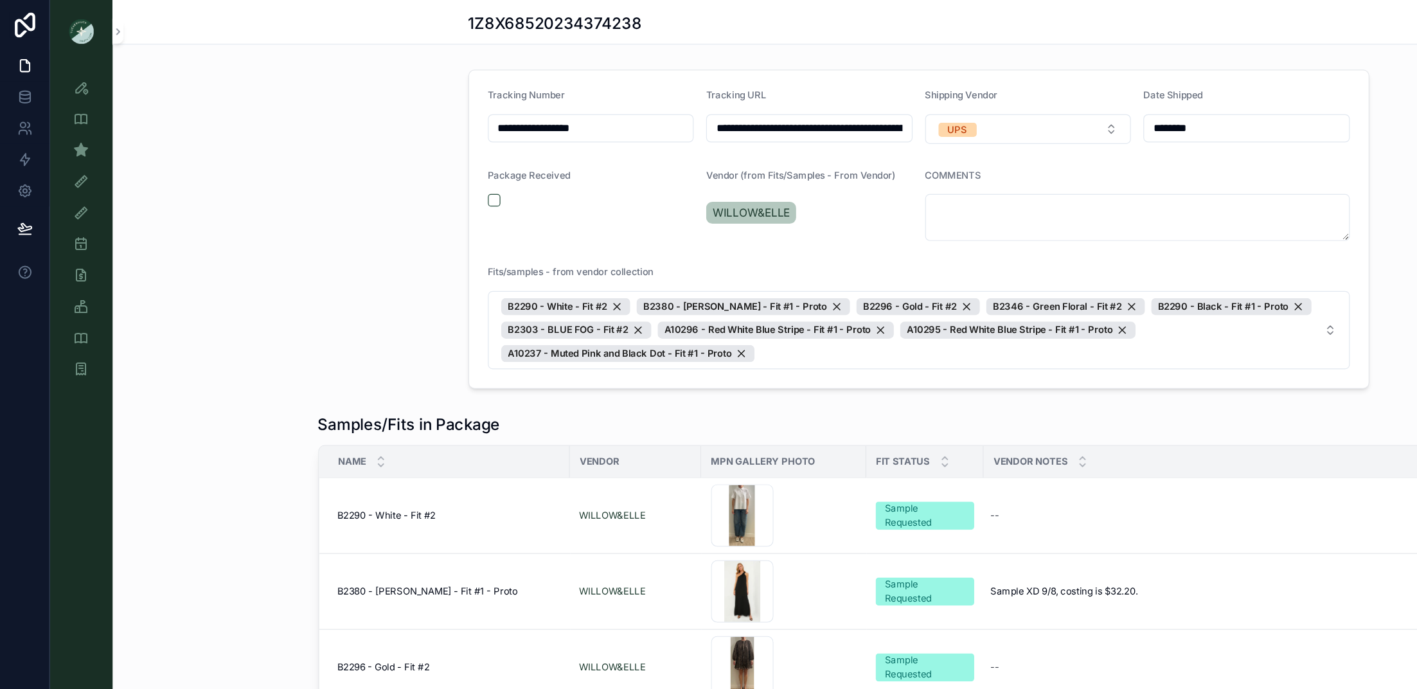
drag, startPoint x: 512, startPoint y: 106, endPoint x: 347, endPoint y: 106, distance: 165.1
click at [353, 106] on div "**********" at bounding box center [755, 188] width 1324 height 272
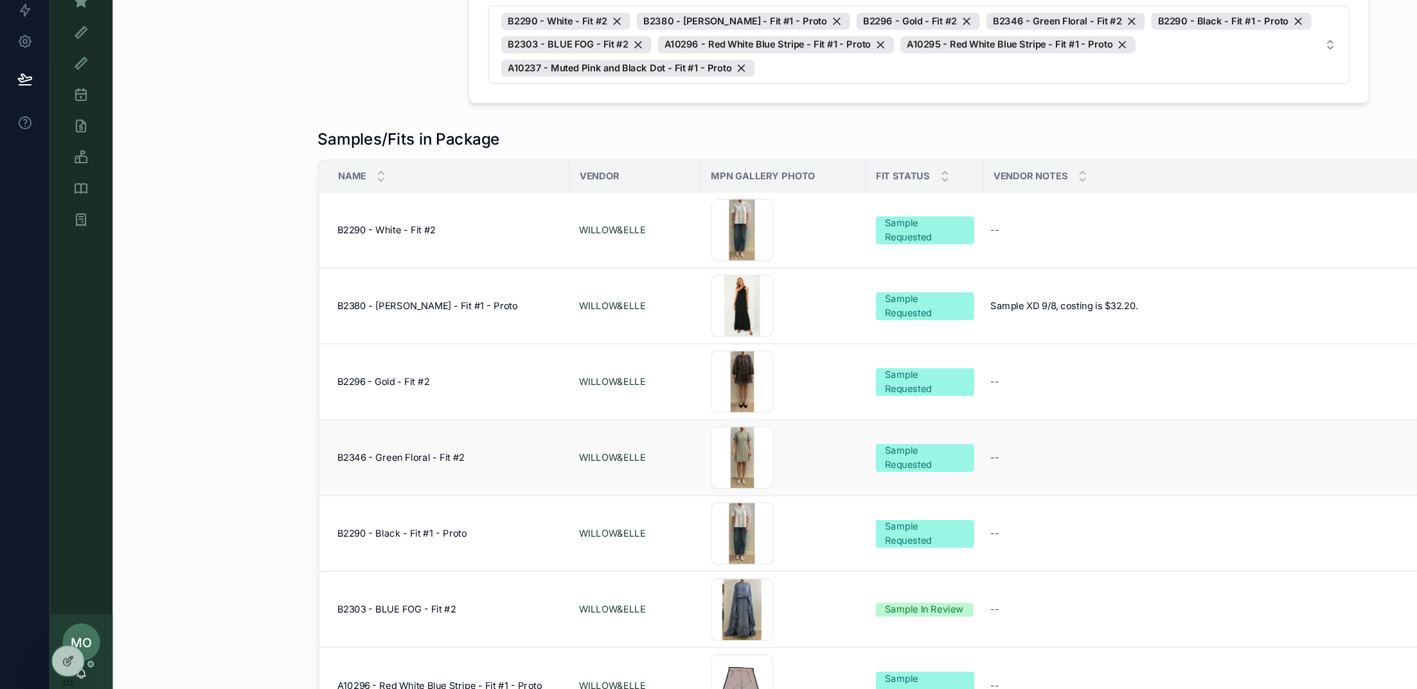
scroll to position [108, 0]
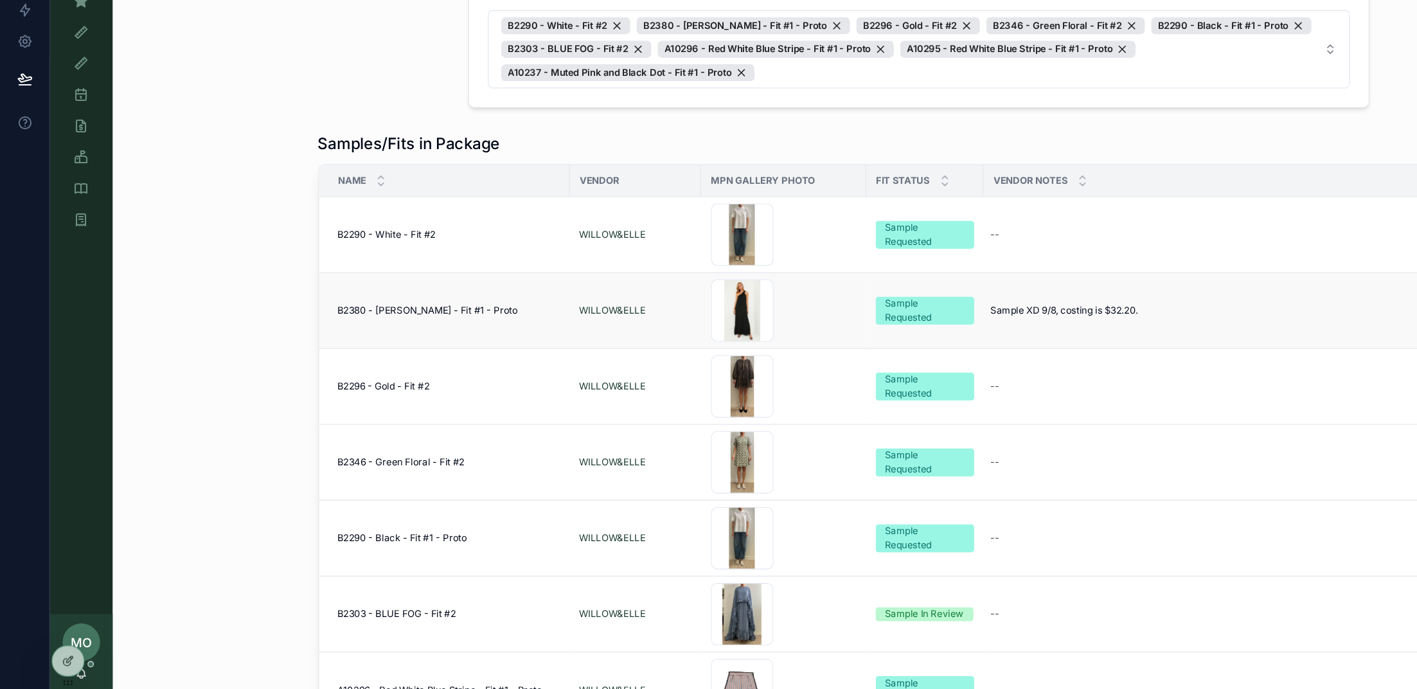
click at [441, 389] on td "B2380 - [PERSON_NAME] - Fit #1 - Proto B2380 - [PERSON_NAME] - Fit #1 - Proto" at bounding box center [365, 378] width 206 height 62
click at [407, 375] on span "B2380 - [PERSON_NAME] - Fit #1 - Proto" at bounding box center [352, 378] width 148 height 10
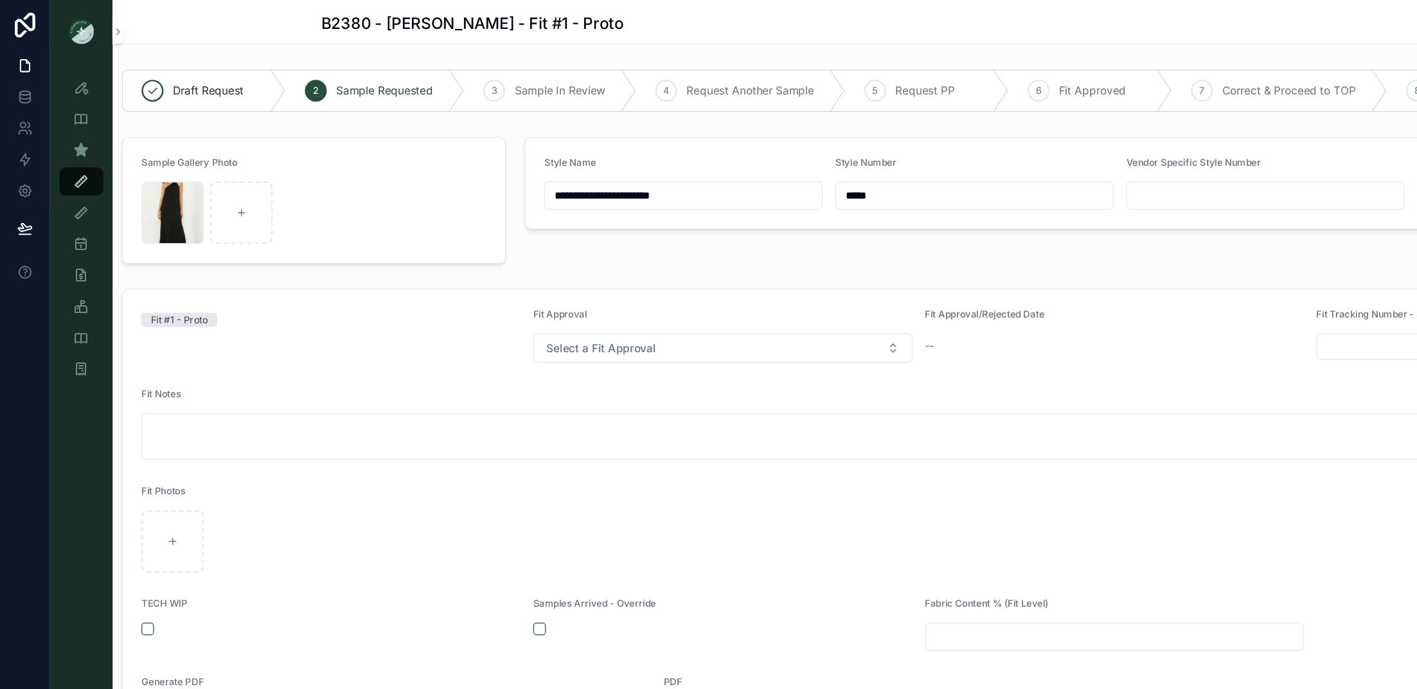
drag, startPoint x: 717, startPoint y: 161, endPoint x: 656, endPoint y: 161, distance: 61.0
click at [656, 161] on form "**********" at bounding box center [920, 150] width 977 height 75
click at [68, 154] on icon "scrollable content" at bounding box center [66, 149] width 13 height 13
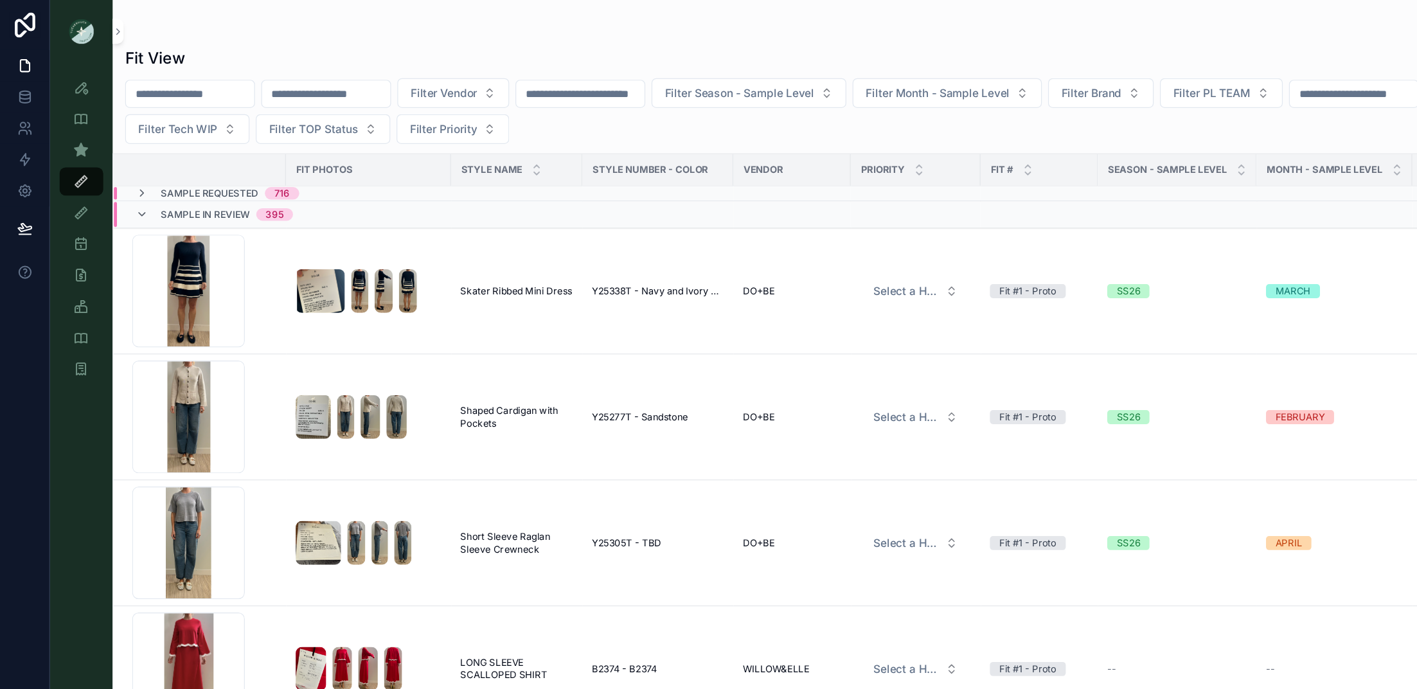
click at [280, 76] on input "scrollable content" at bounding box center [267, 77] width 105 height 18
paste input "*****"
type input "*****"
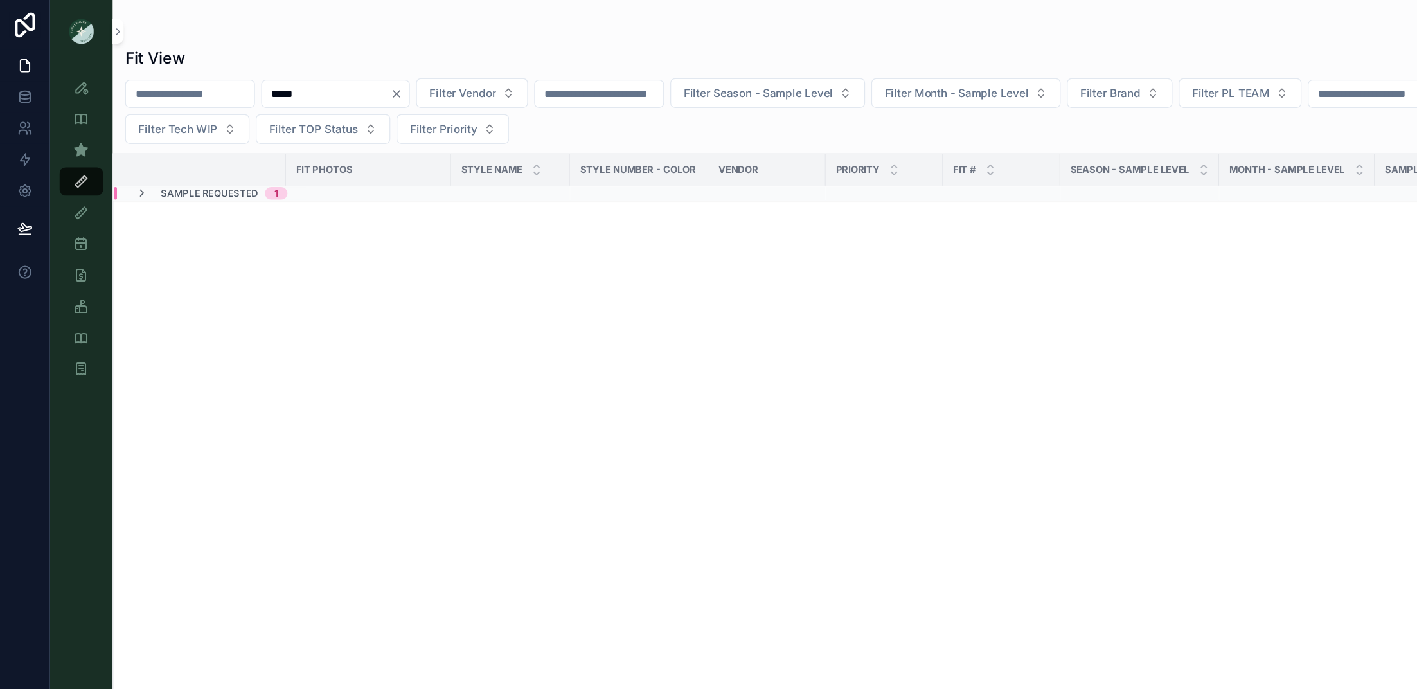
click at [386, 163] on table "Fit Photos STYLE NAME Style Number - Color Vendor PRIORITY Fit # Season - Sampl…" at bounding box center [1112, 146] width 2039 height 39
click at [386, 161] on div "Sample Requested 1" at bounding box center [281, 159] width 374 height 10
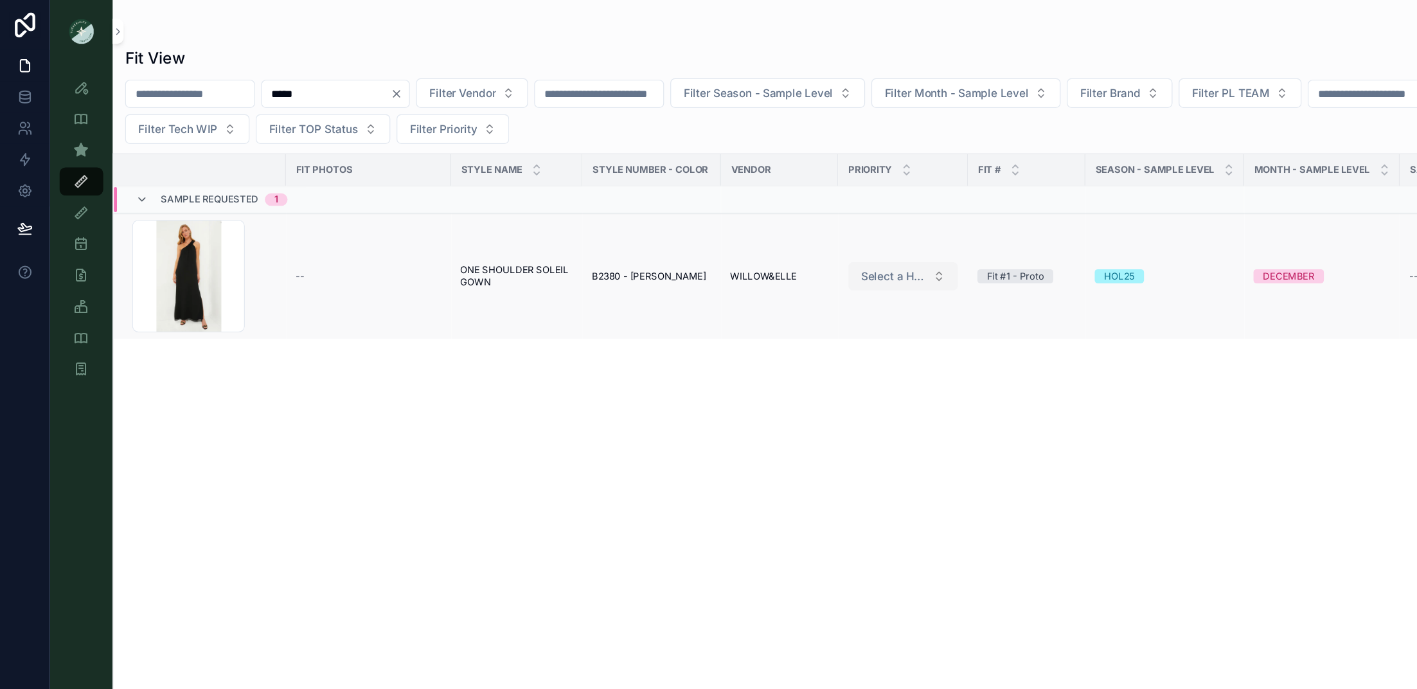
click at [740, 227] on span "Select a HP FIT LEVEL" at bounding box center [734, 226] width 54 height 13
click at [701, 283] on div "PRIORITY" at bounding box center [742, 276] width 154 height 19
click at [75, 201] on div "Users & Vendors" at bounding box center [67, 200] width 21 height 21
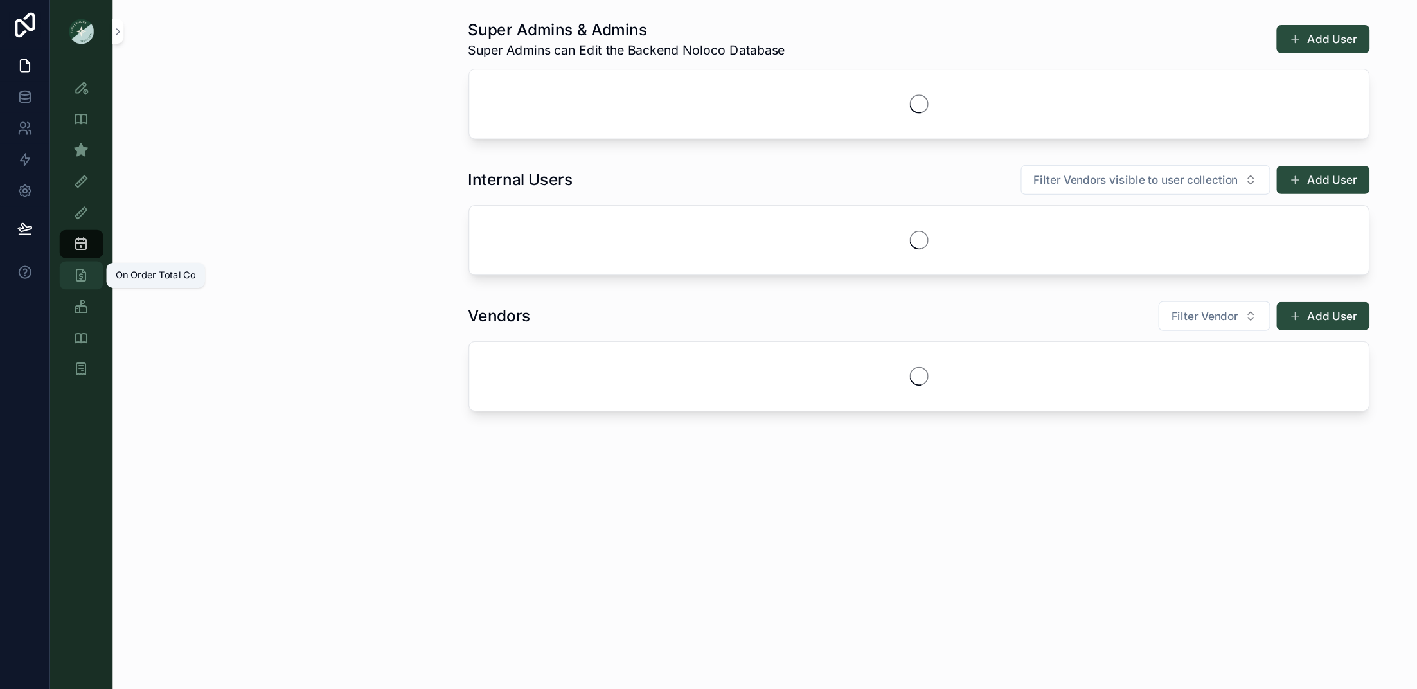
click at [71, 220] on icon "scrollable content" at bounding box center [66, 226] width 13 height 13
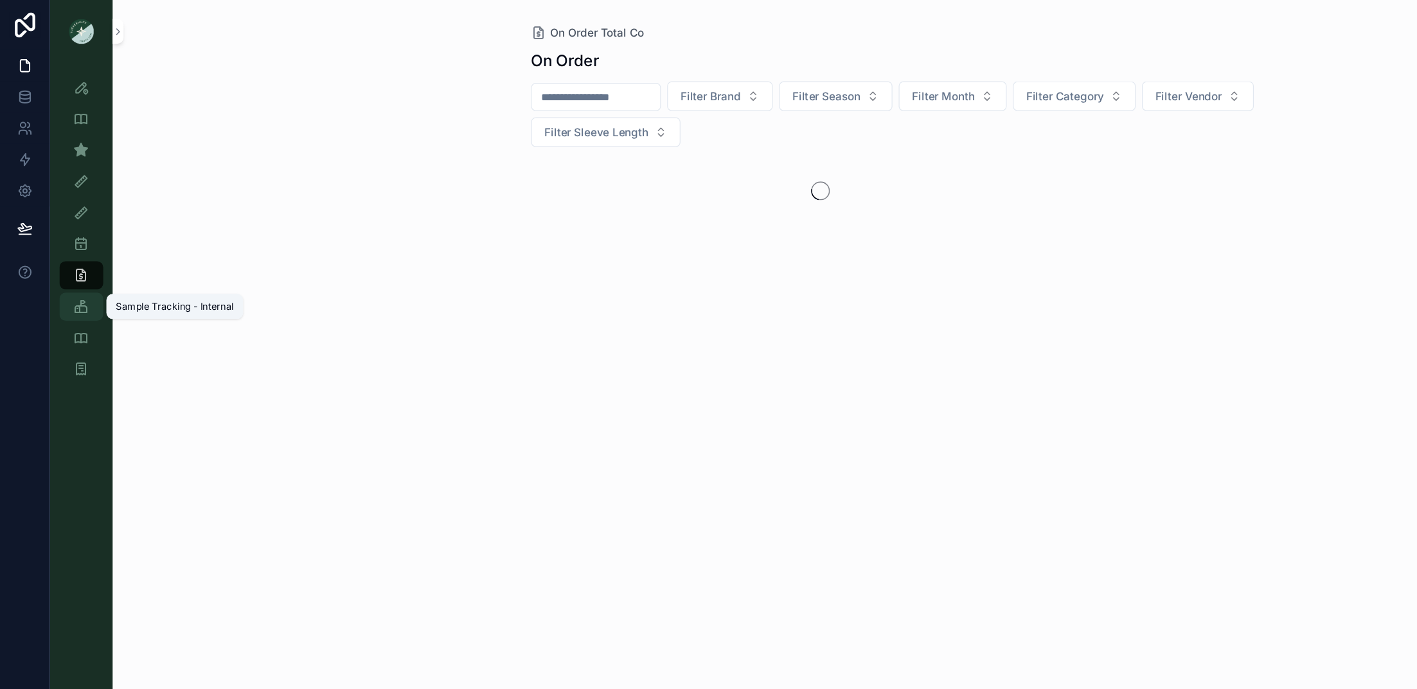
click at [67, 250] on icon "scrollable content" at bounding box center [66, 251] width 13 height 13
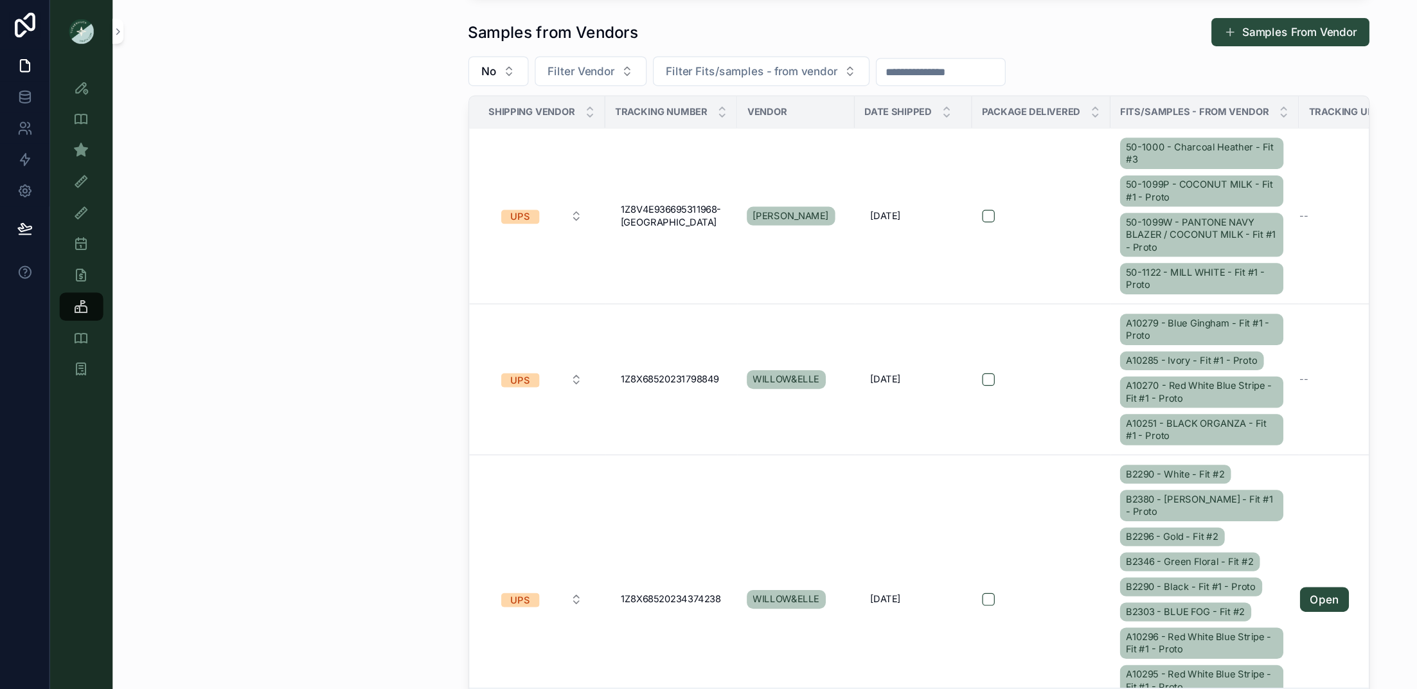
scroll to position [618, 0]
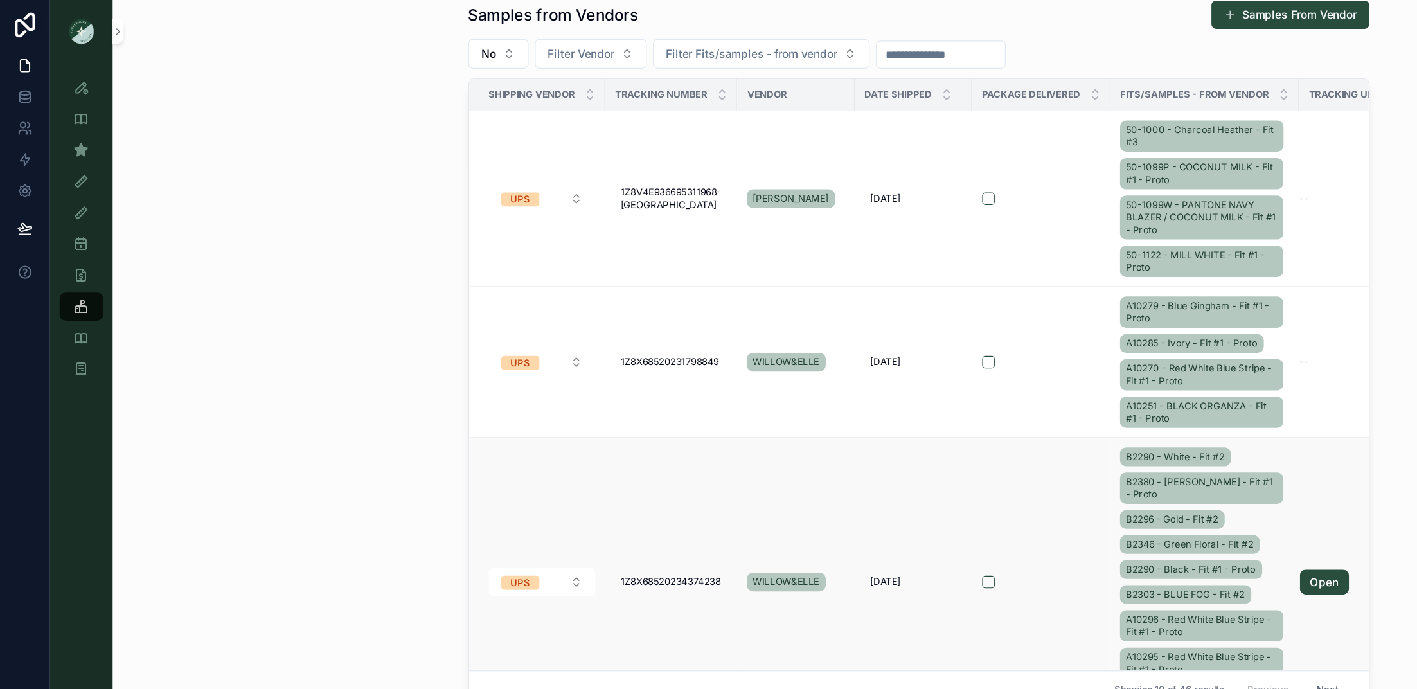
click at [944, 440] on div "B2290 - White - Fit #2 B2380 - [PERSON_NAME] - Fit #1 - Proto B2296 - Gold - Fi…" at bounding box center [989, 478] width 139 height 226
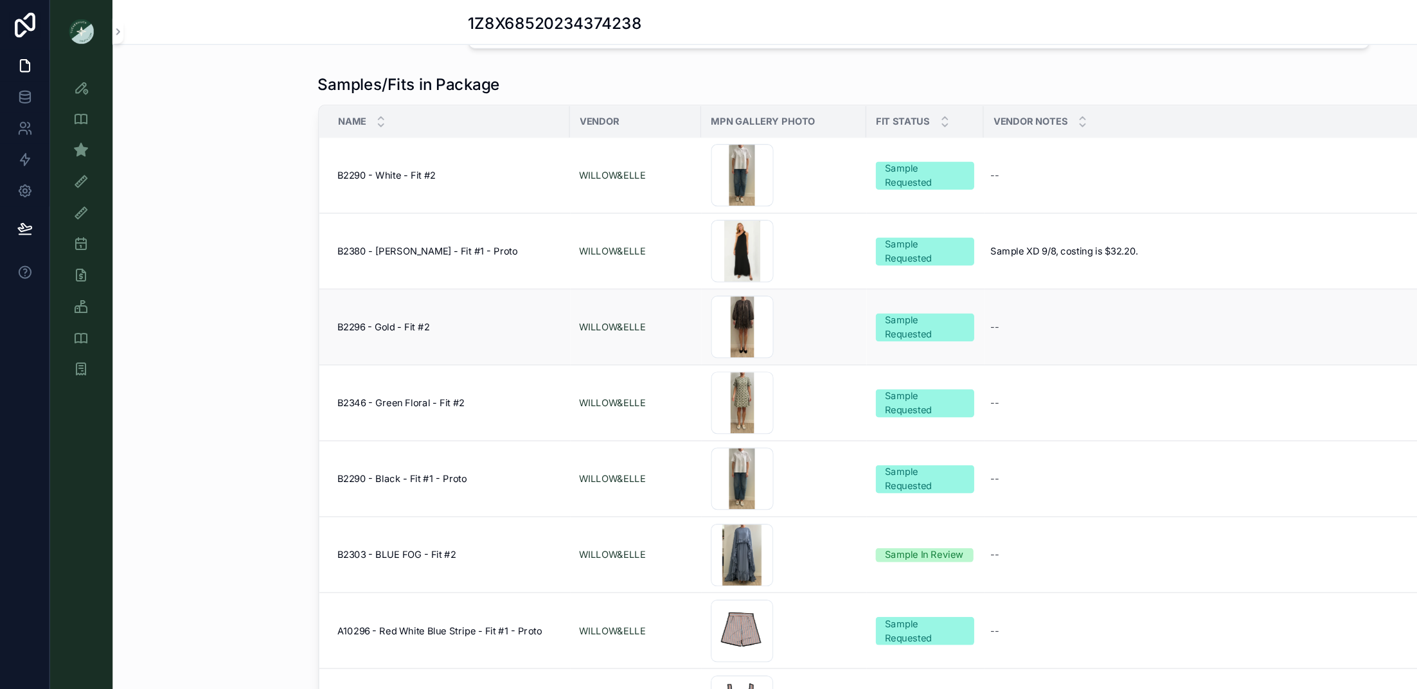
click at [337, 266] on span "B2296 - Gold - Fit #2" at bounding box center [316, 268] width 76 height 10
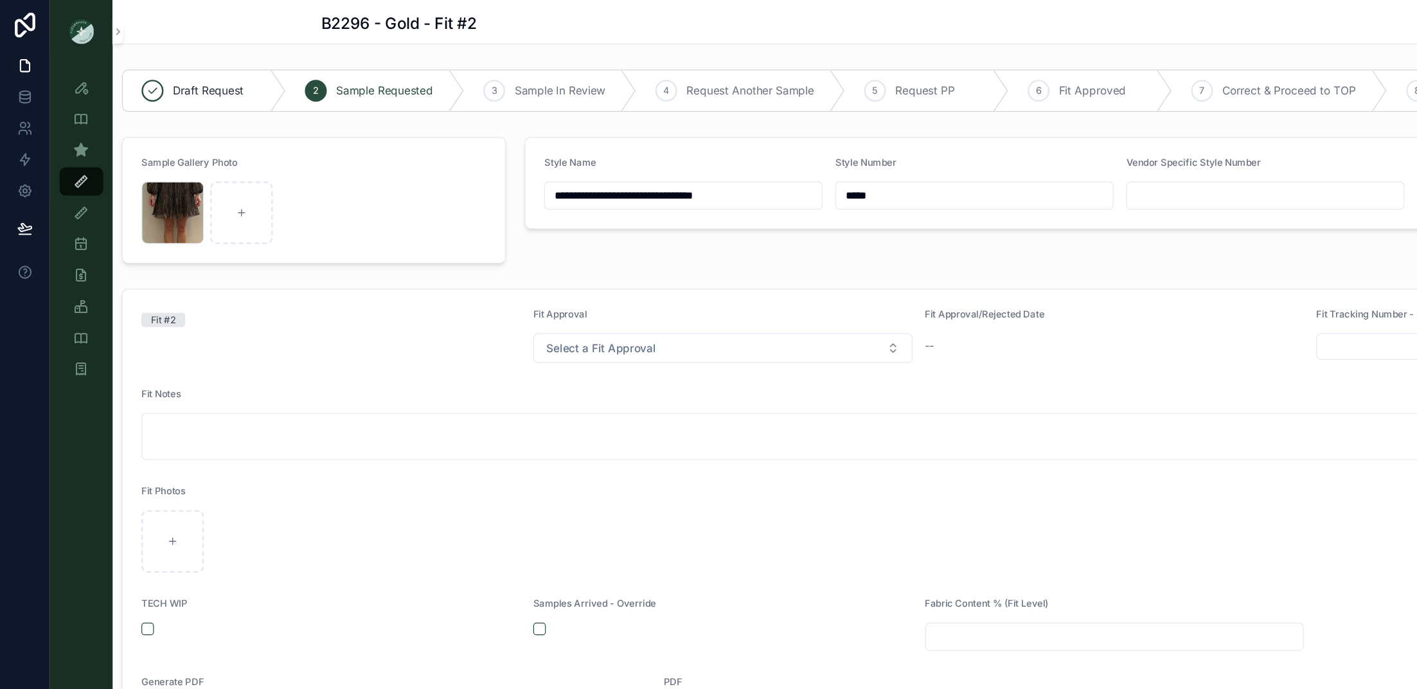
drag, startPoint x: 660, startPoint y: 162, endPoint x: 604, endPoint y: 162, distance: 55.9
click at [604, 162] on form "**********" at bounding box center [920, 150] width 977 height 75
click at [71, 129] on icon "scrollable content" at bounding box center [66, 123] width 13 height 13
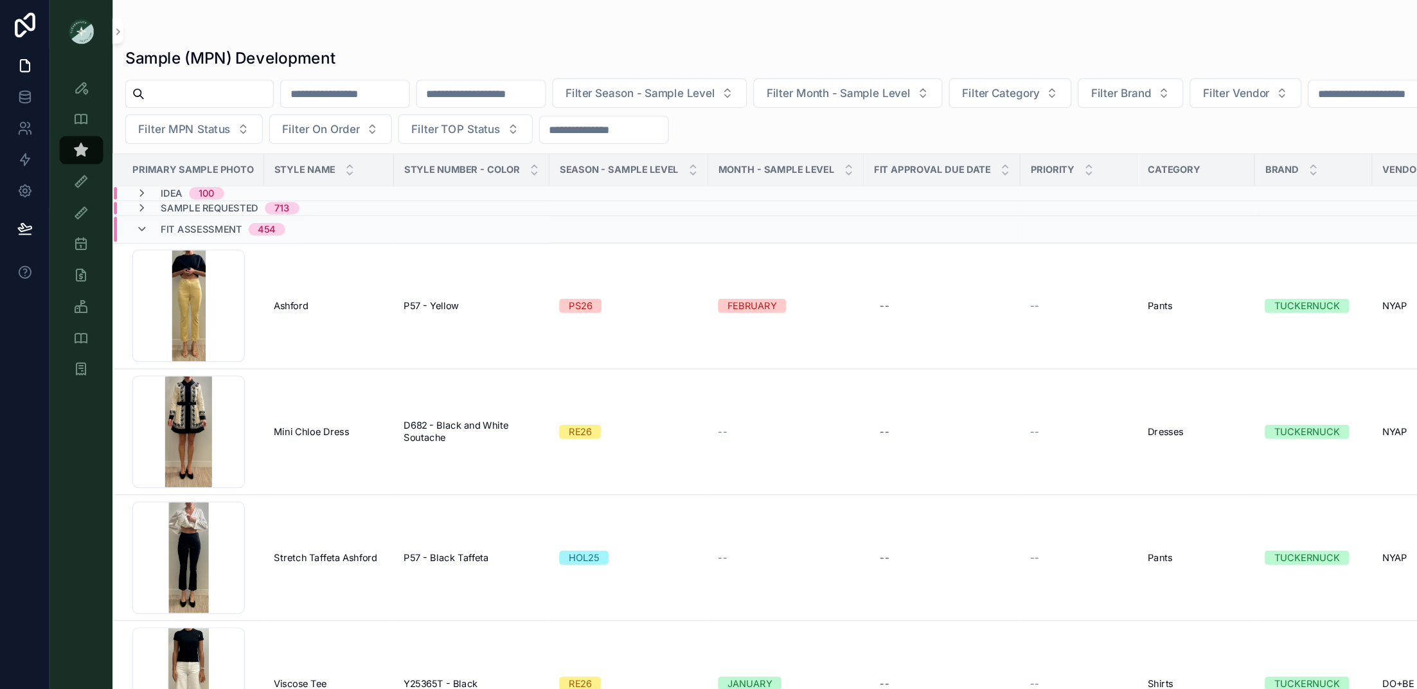
click at [222, 80] on input "scrollable content" at bounding box center [171, 77] width 105 height 18
paste input "*****"
type input "*****"
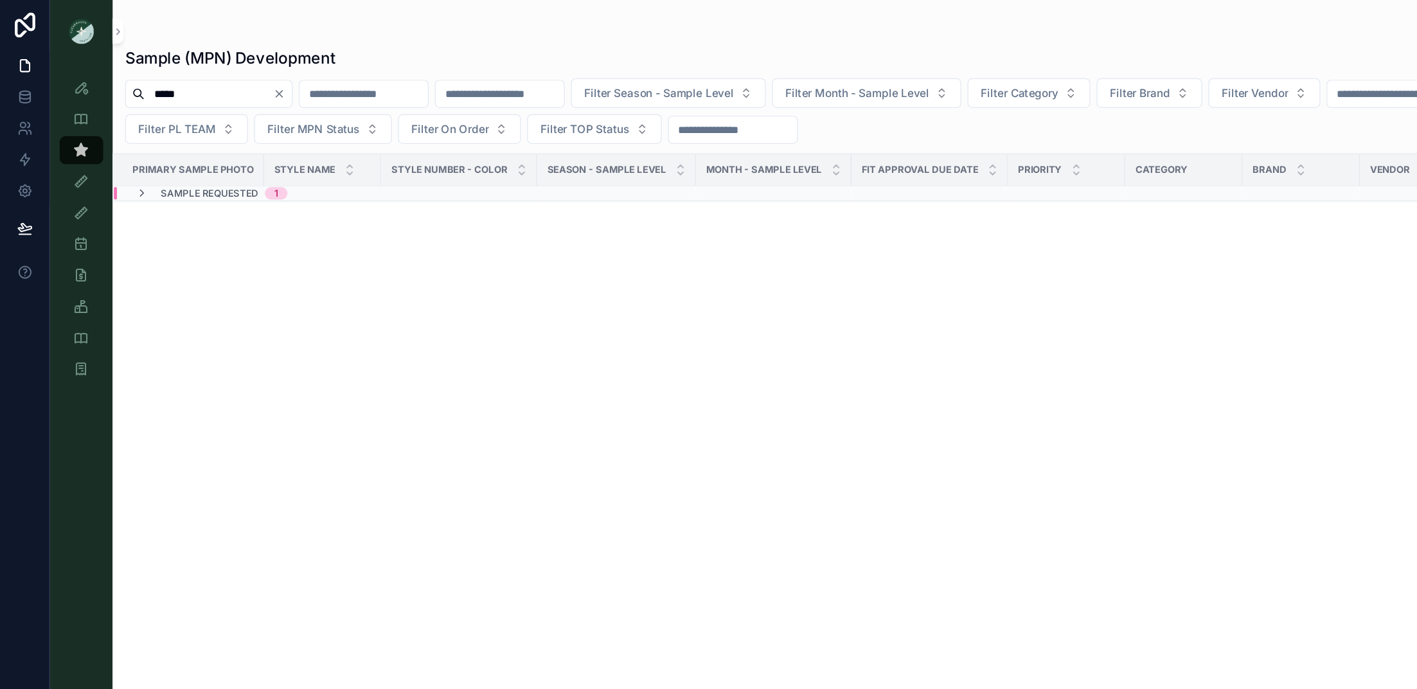
click at [348, 157] on div "Sample Requested 1" at bounding box center [267, 159] width 347 height 10
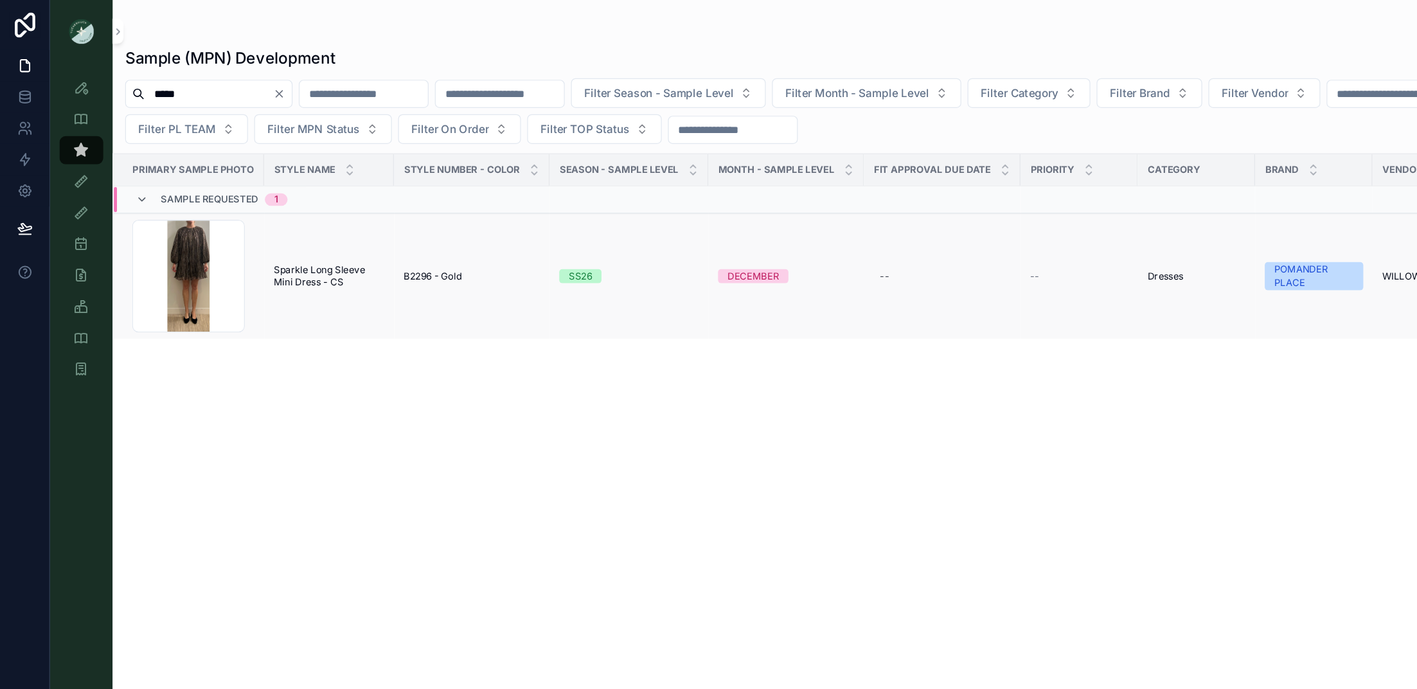
click at [360, 228] on span "B2296 - Gold" at bounding box center [356, 227] width 48 height 10
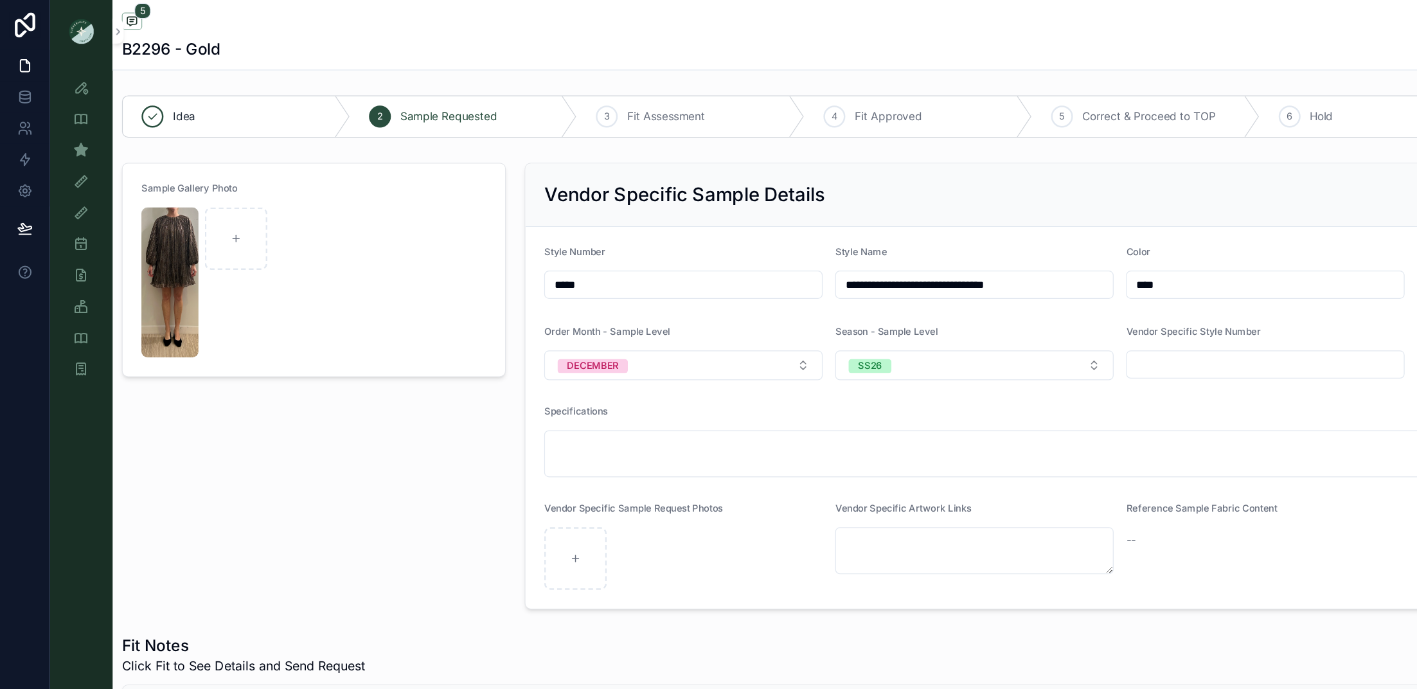
scroll to position [382, 0]
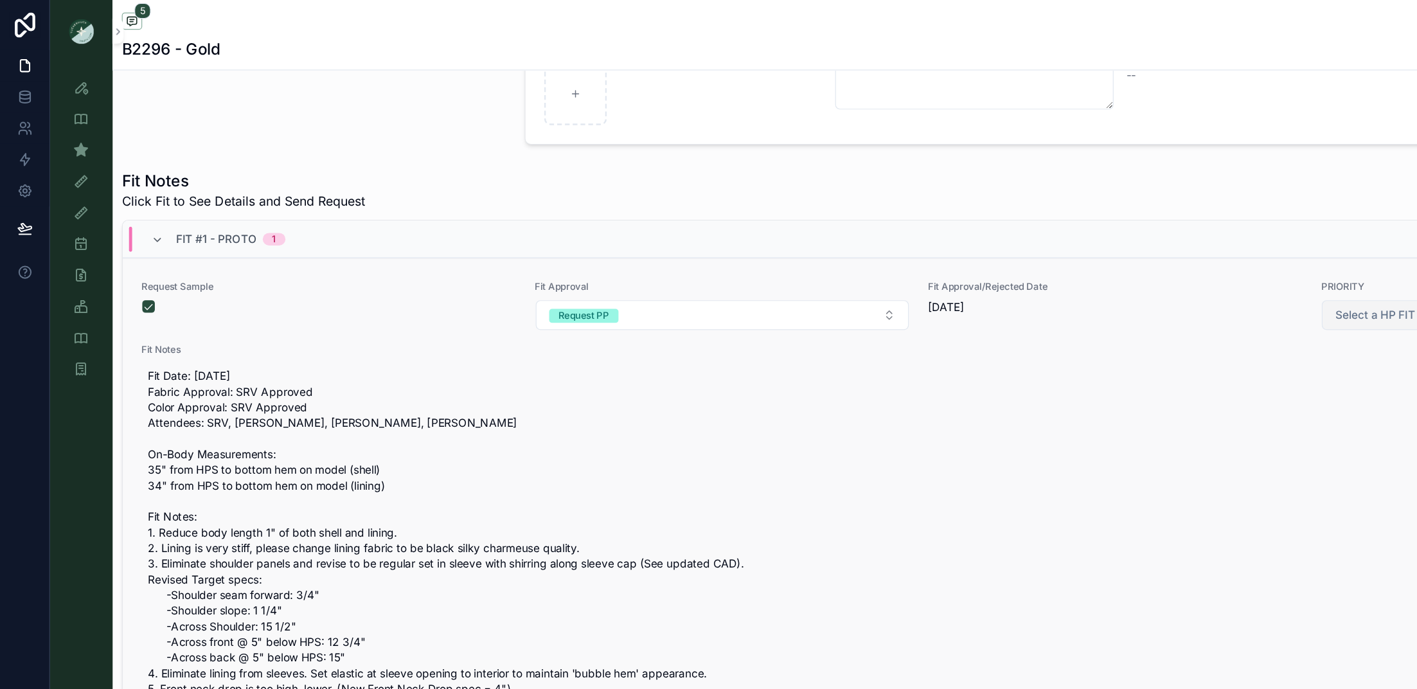
click at [944, 261] on span "Select a HP FIT LEVEL" at bounding box center [1144, 259] width 95 height 13
click at [944, 308] on div "PRIORITY" at bounding box center [1011, 308] width 300 height 19
click at [62, 129] on icon "scrollable content" at bounding box center [66, 123] width 13 height 13
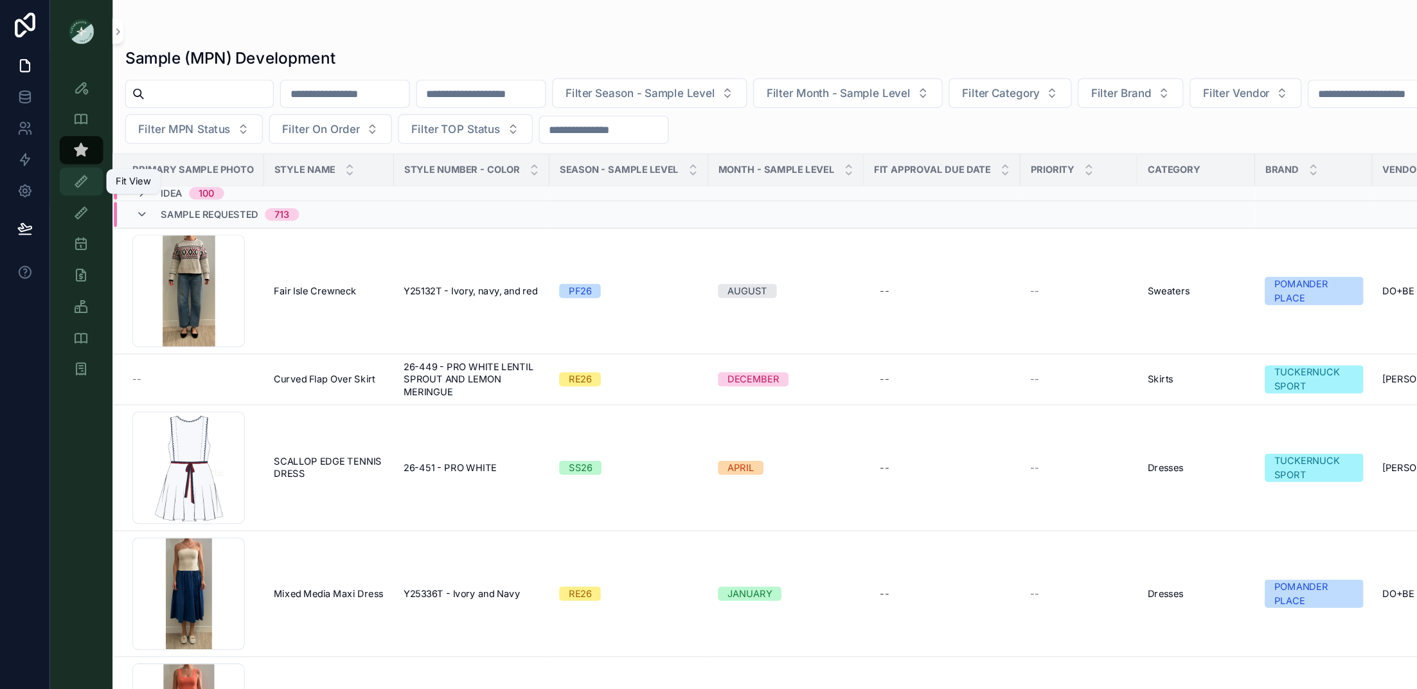
click at [67, 148] on icon "scrollable content" at bounding box center [66, 149] width 13 height 13
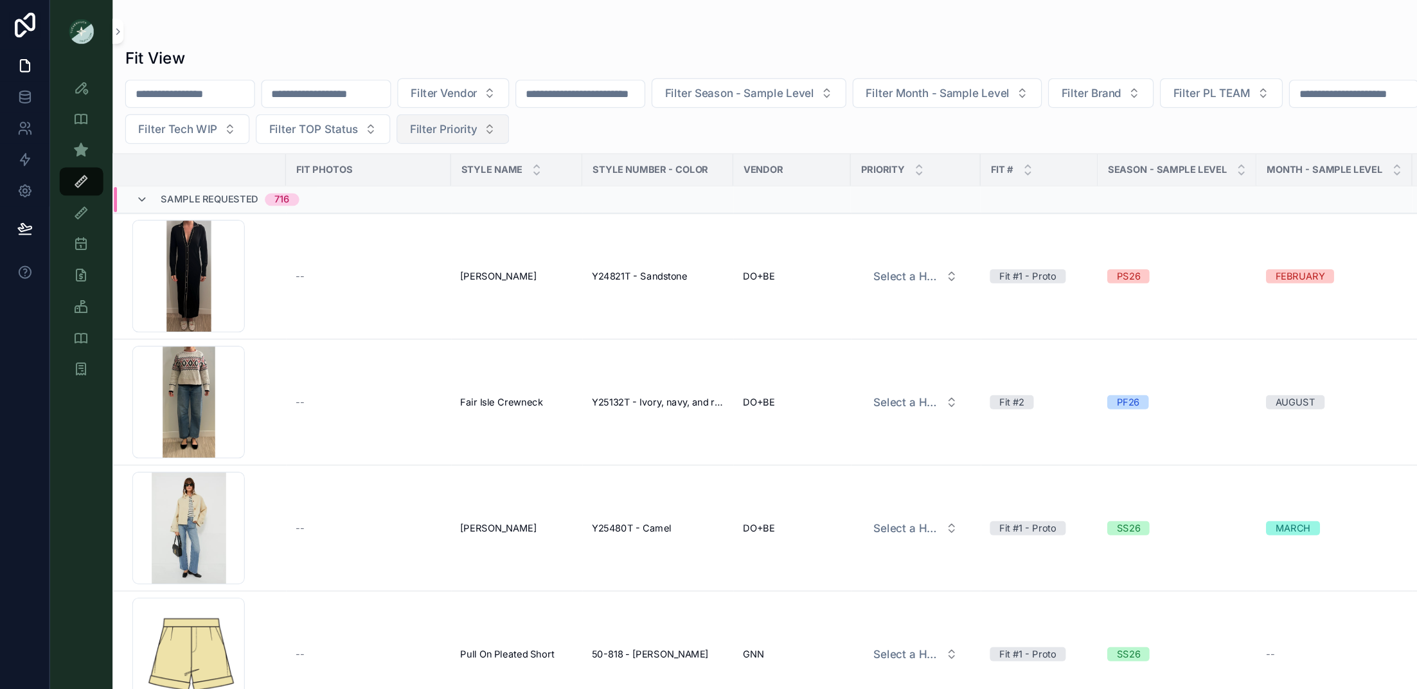
click at [392, 109] on span "Filter Priority" at bounding box center [364, 106] width 55 height 13
click at [435, 154] on div "PRIORITY" at bounding box center [475, 157] width 154 height 21
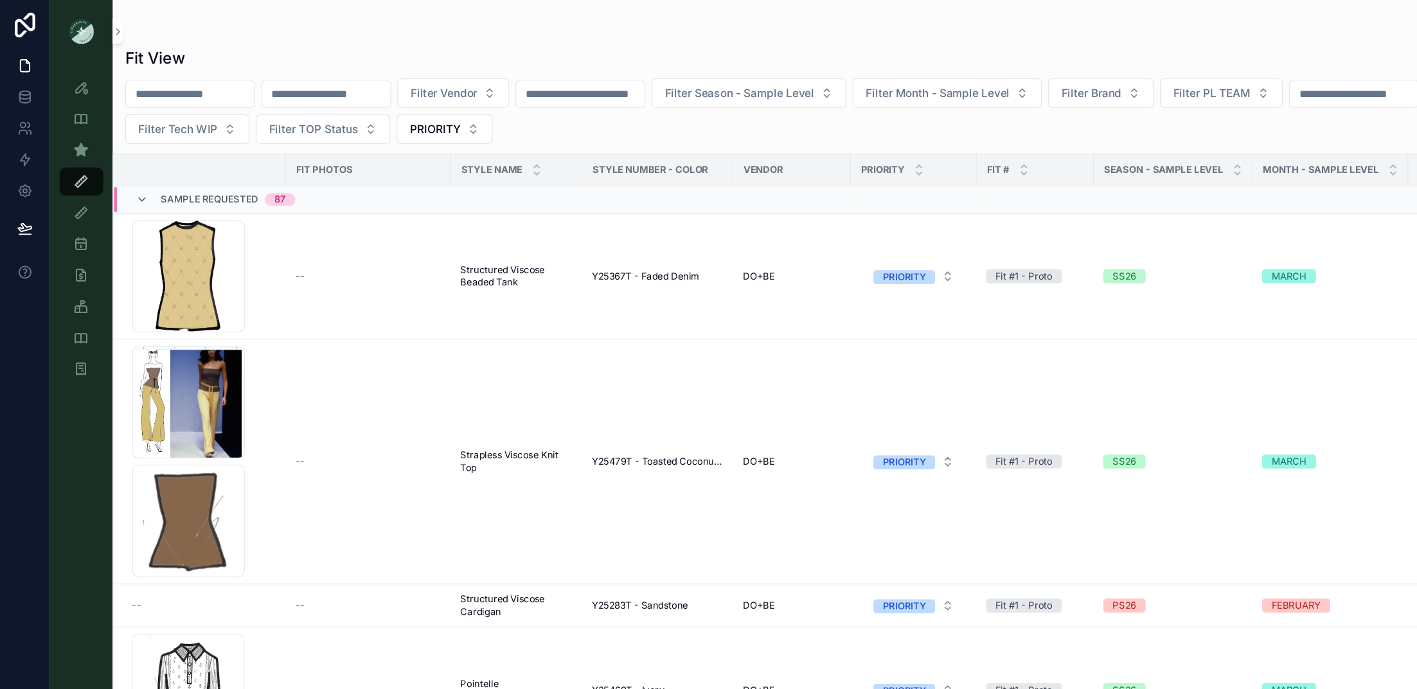
click at [164, 166] on span "Sample Requested" at bounding box center [172, 164] width 80 height 10
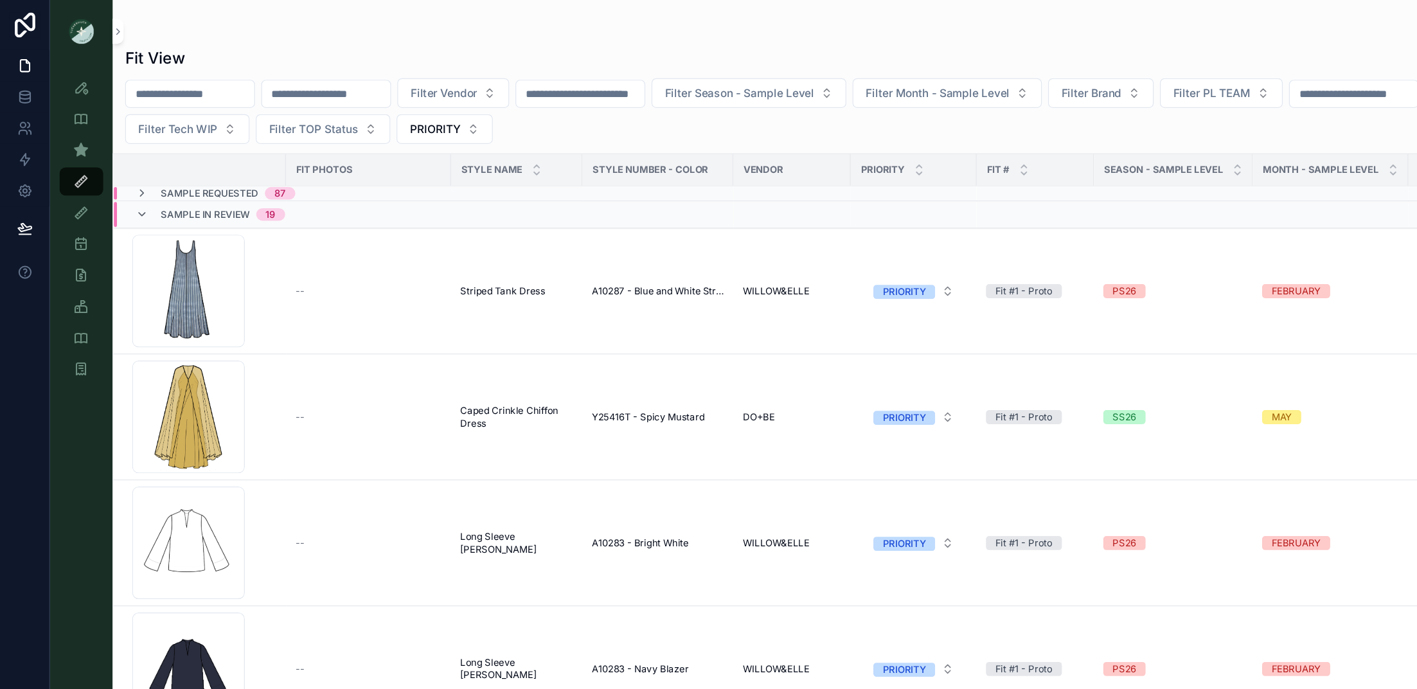
click at [168, 82] on input "scrollable content" at bounding box center [155, 77] width 105 height 18
paste input "*****"
type input "*****"
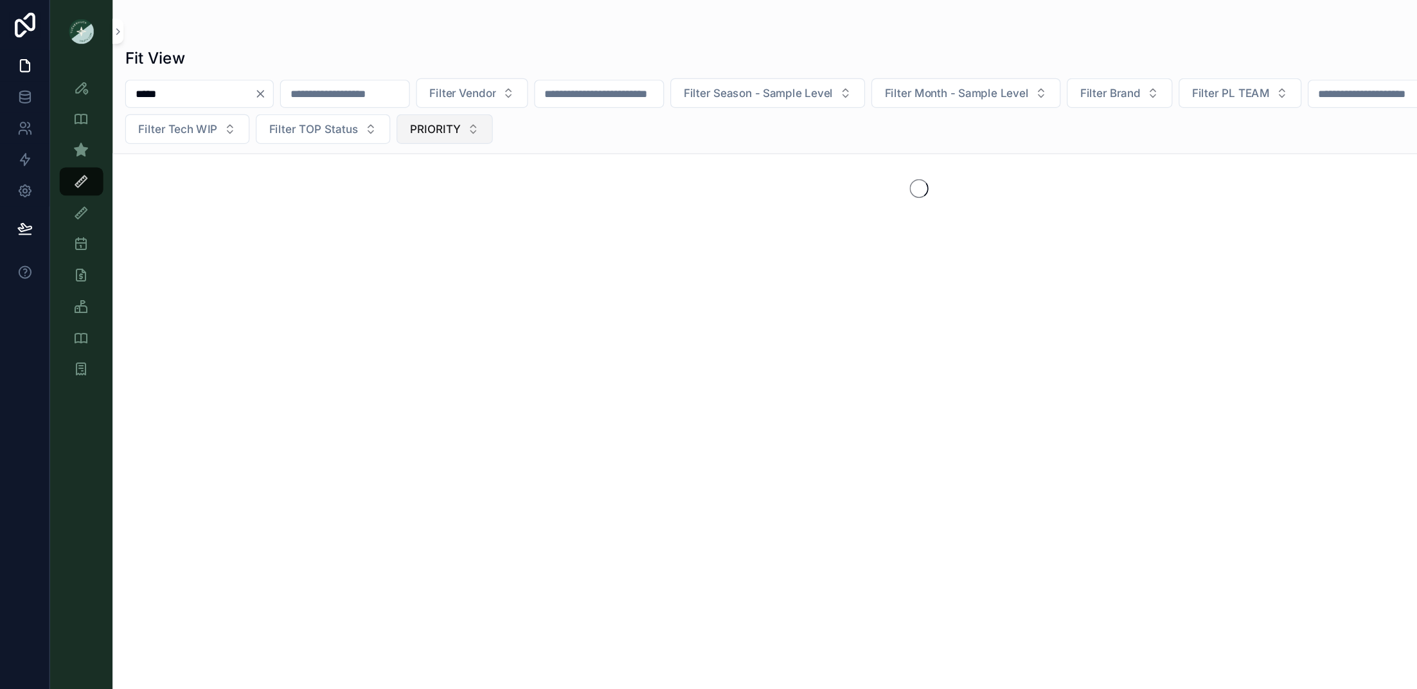
click at [405, 109] on button "PRIORITY" at bounding box center [365, 106] width 79 height 24
click at [569, 111] on div "***** Filter Vendor Filter Season - Sample Level Filter Month - Sample Level Fi…" at bounding box center [755, 91] width 1324 height 54
click at [378, 106] on span "PRIORITY" at bounding box center [358, 106] width 42 height 13
click at [419, 154] on div "None" at bounding box center [468, 157] width 154 height 21
click at [154, 82] on input "*****" at bounding box center [155, 77] width 105 height 18
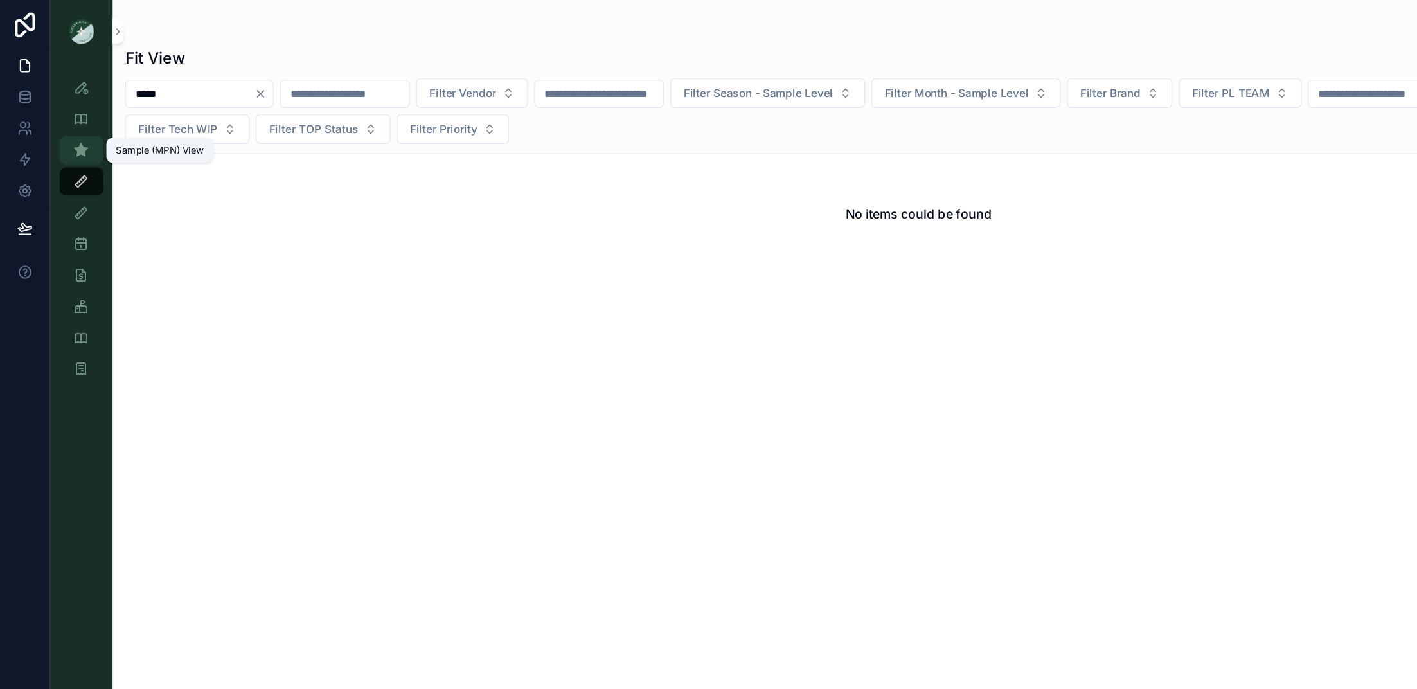
click at [60, 117] on icon "scrollable content" at bounding box center [66, 123] width 13 height 13
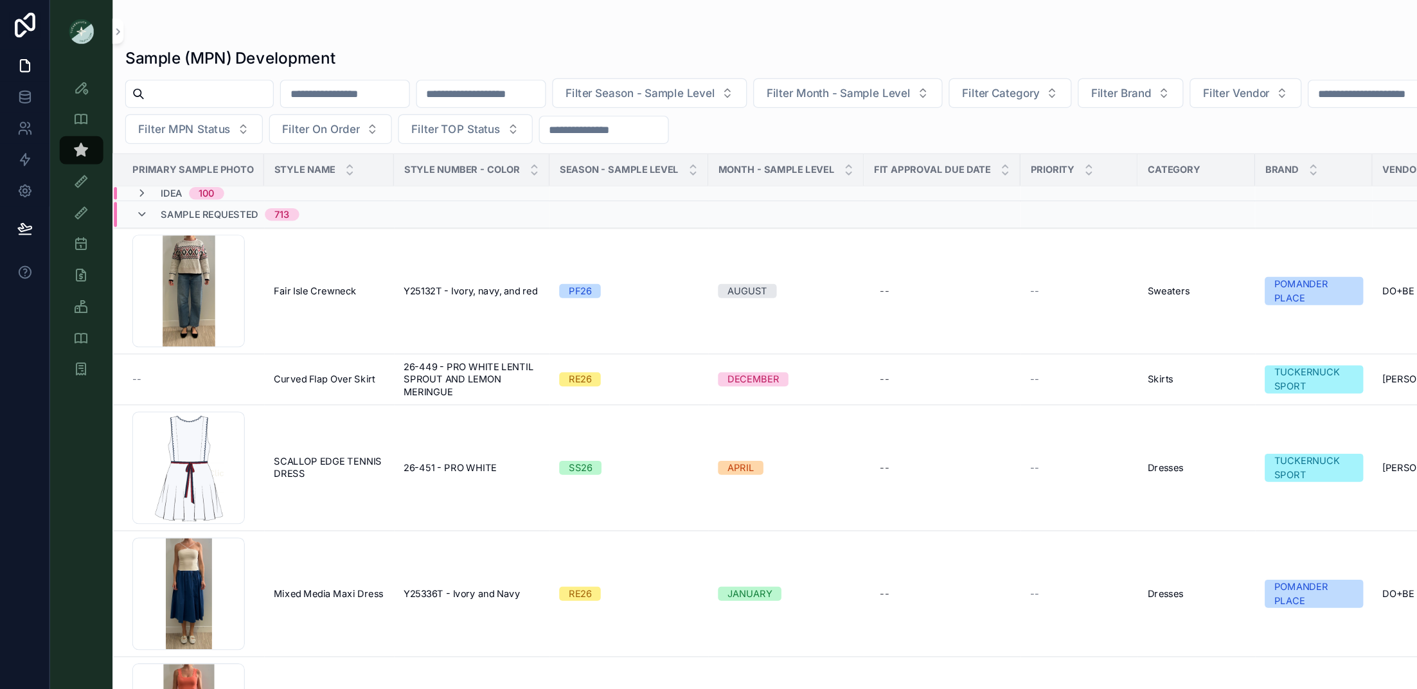
click at [190, 75] on input "scrollable content" at bounding box center [171, 77] width 105 height 18
paste input "*****"
type input "*****"
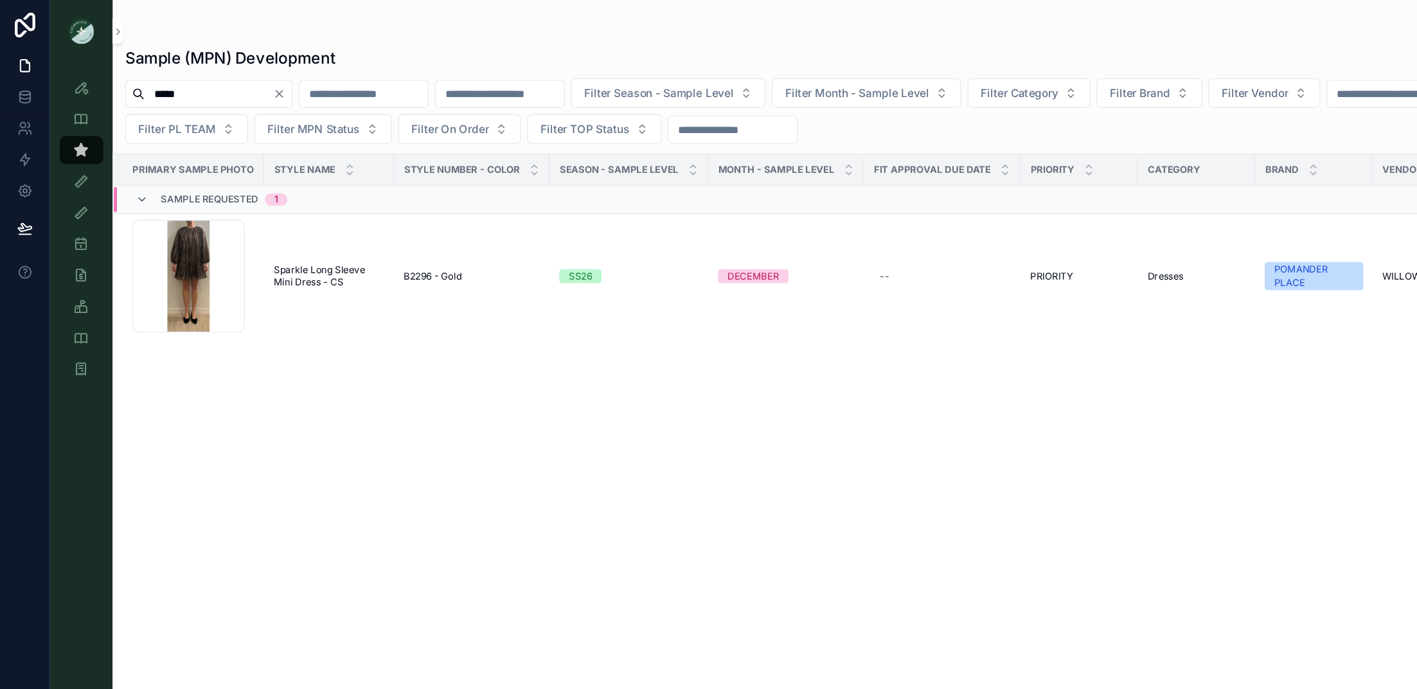
click at [235, 79] on icon "Clear" at bounding box center [229, 77] width 10 height 10
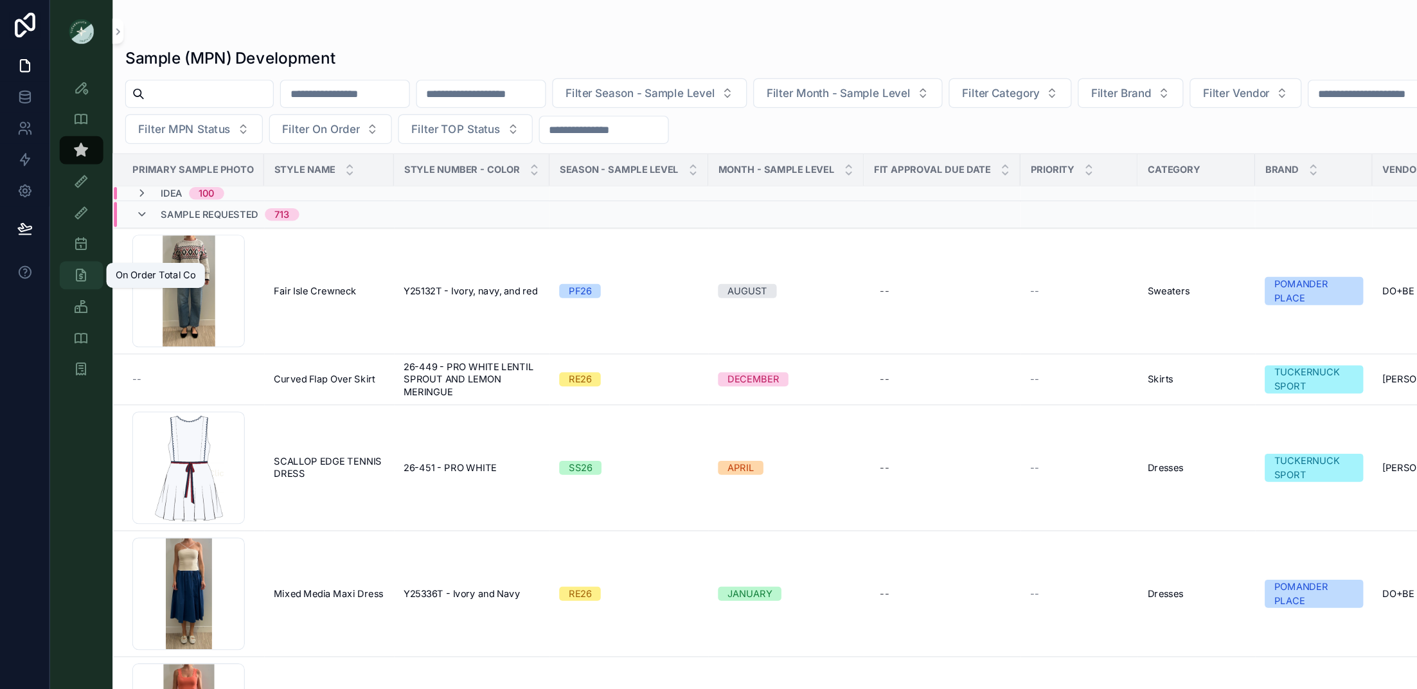
click at [72, 226] on icon "scrollable content" at bounding box center [66, 226] width 13 height 13
click at [62, 258] on div "Sample Tracking - Internal" at bounding box center [67, 252] width 21 height 21
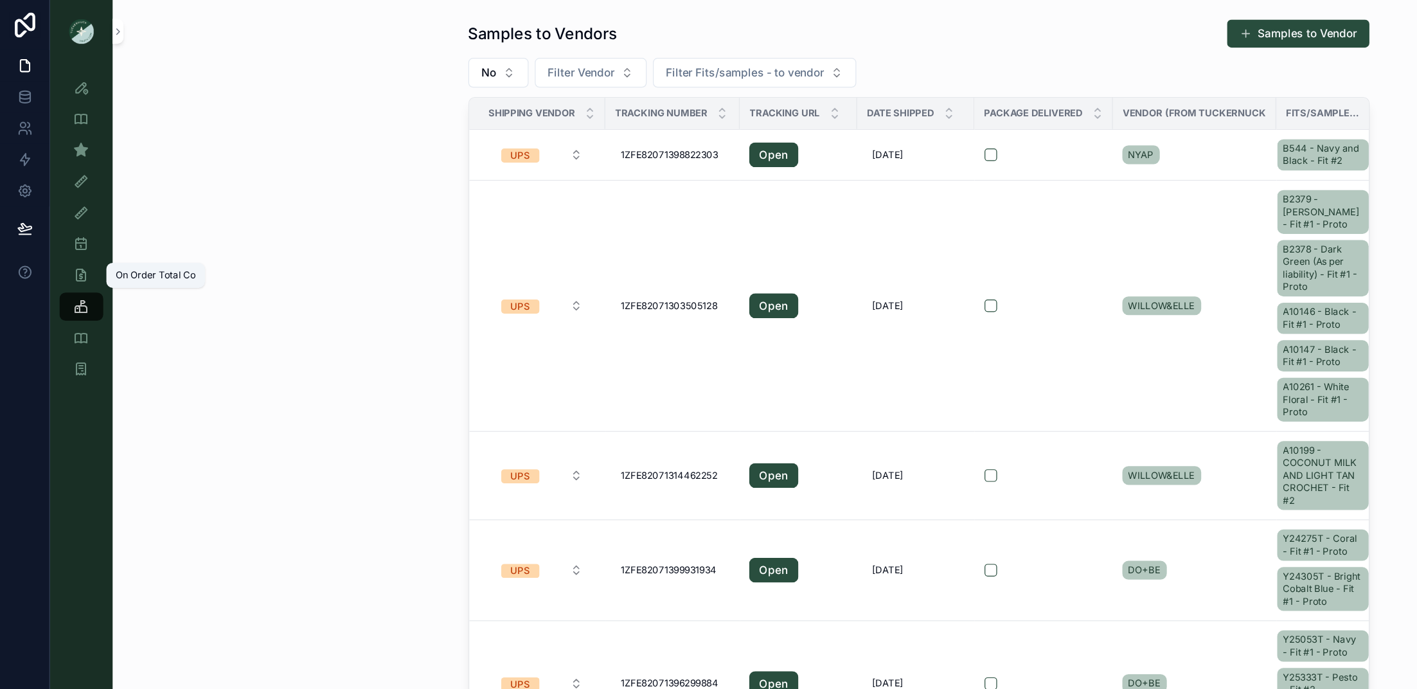
click at [73, 253] on div "Sample Tracking - Internal" at bounding box center [67, 252] width 21 height 21
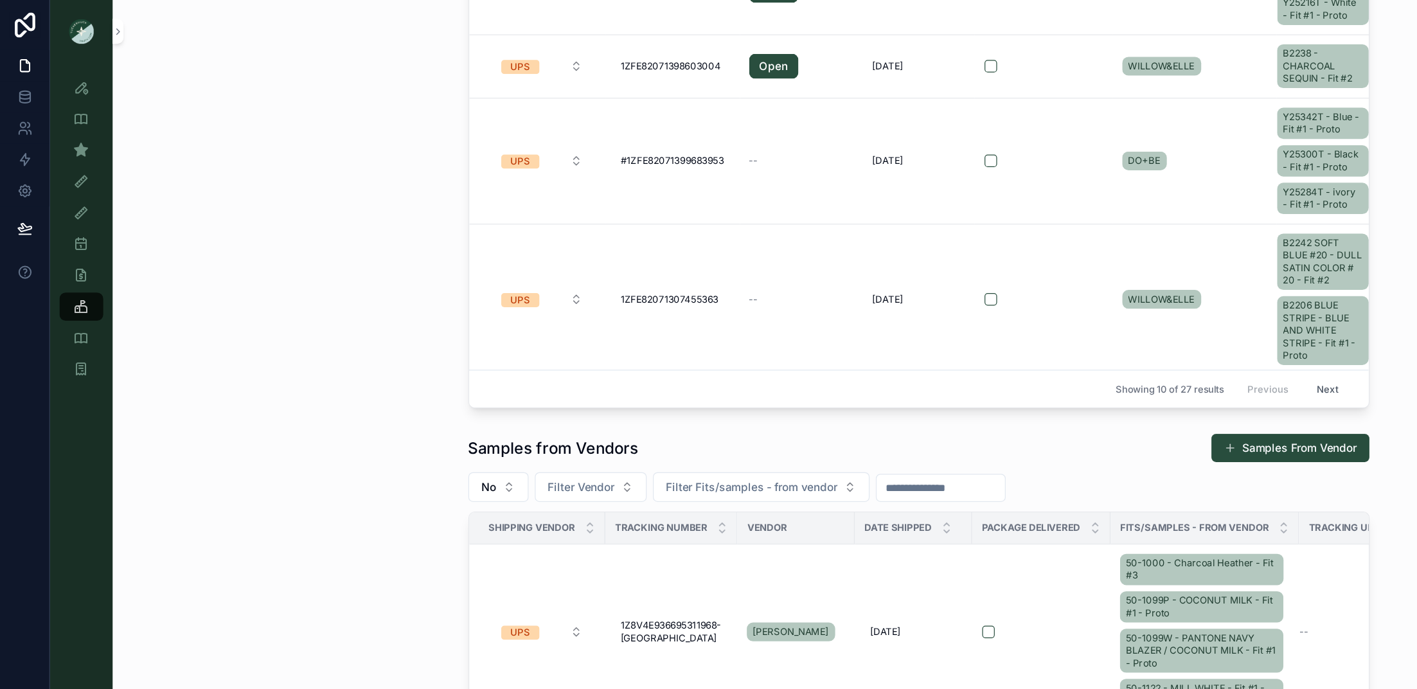
scroll to position [618, 0]
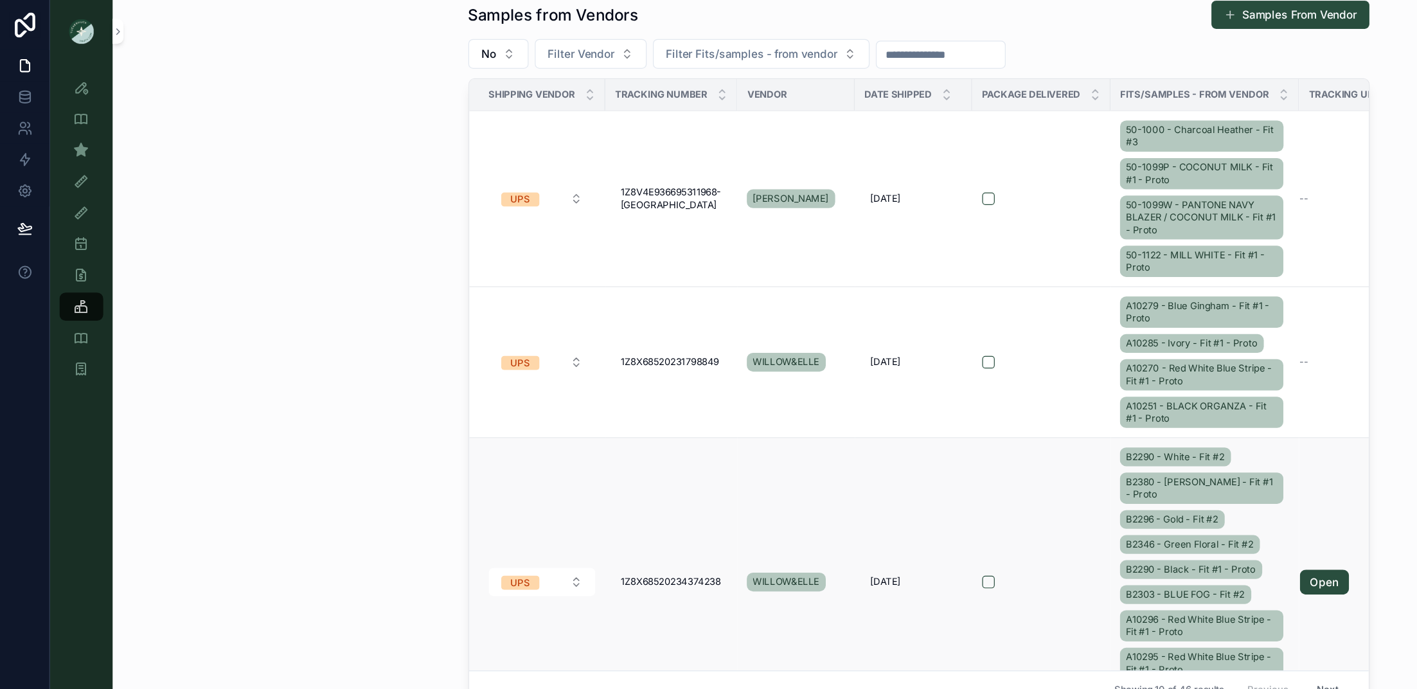
click at [944, 431] on div "B2290 - White - Fit #2 B2380 - [PERSON_NAME] - Fit #1 - Proto B2296 - Gold - Fi…" at bounding box center [989, 478] width 139 height 226
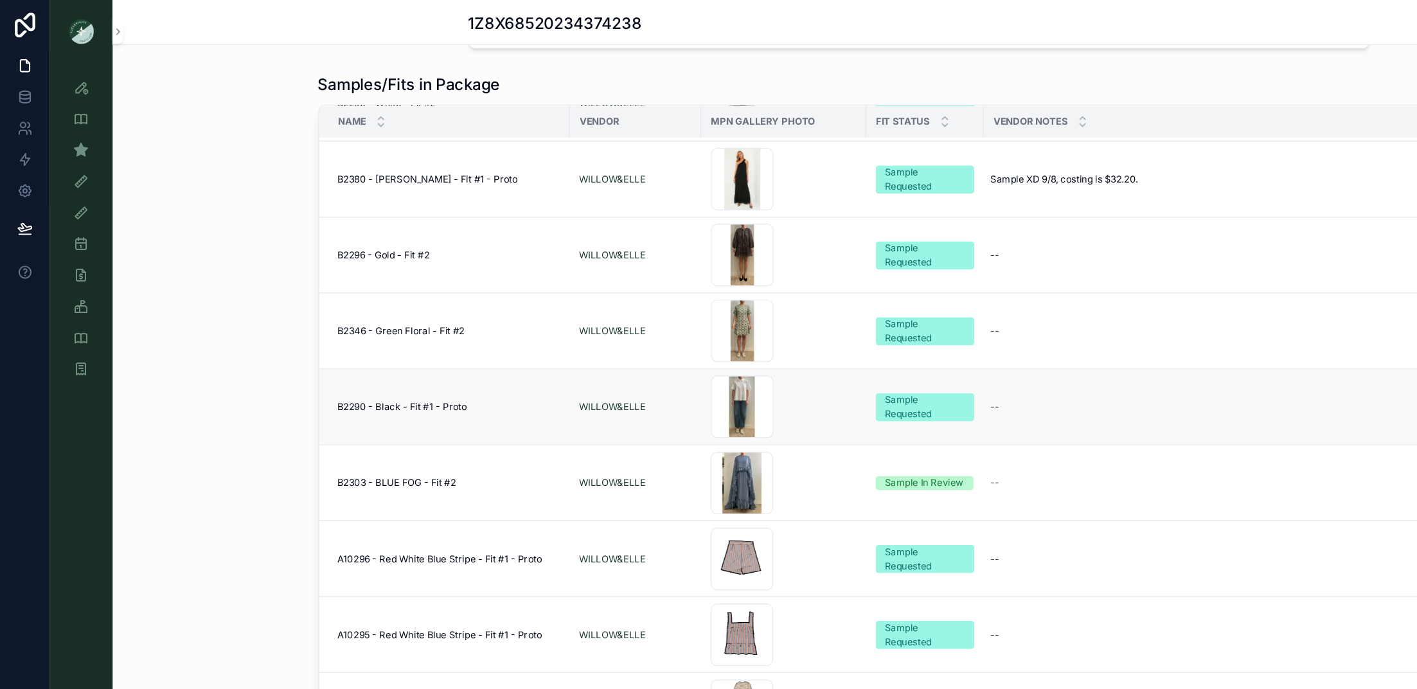
scroll to position [58, 0]
click at [387, 138] on td "B2380 - [PERSON_NAME] - Fit #1 - Proto B2380 - [PERSON_NAME] - Fit #1 - Proto" at bounding box center [365, 149] width 206 height 62
click at [375, 144] on span "B2380 - [PERSON_NAME] - Fit #1 - Proto" at bounding box center [352, 148] width 148 height 10
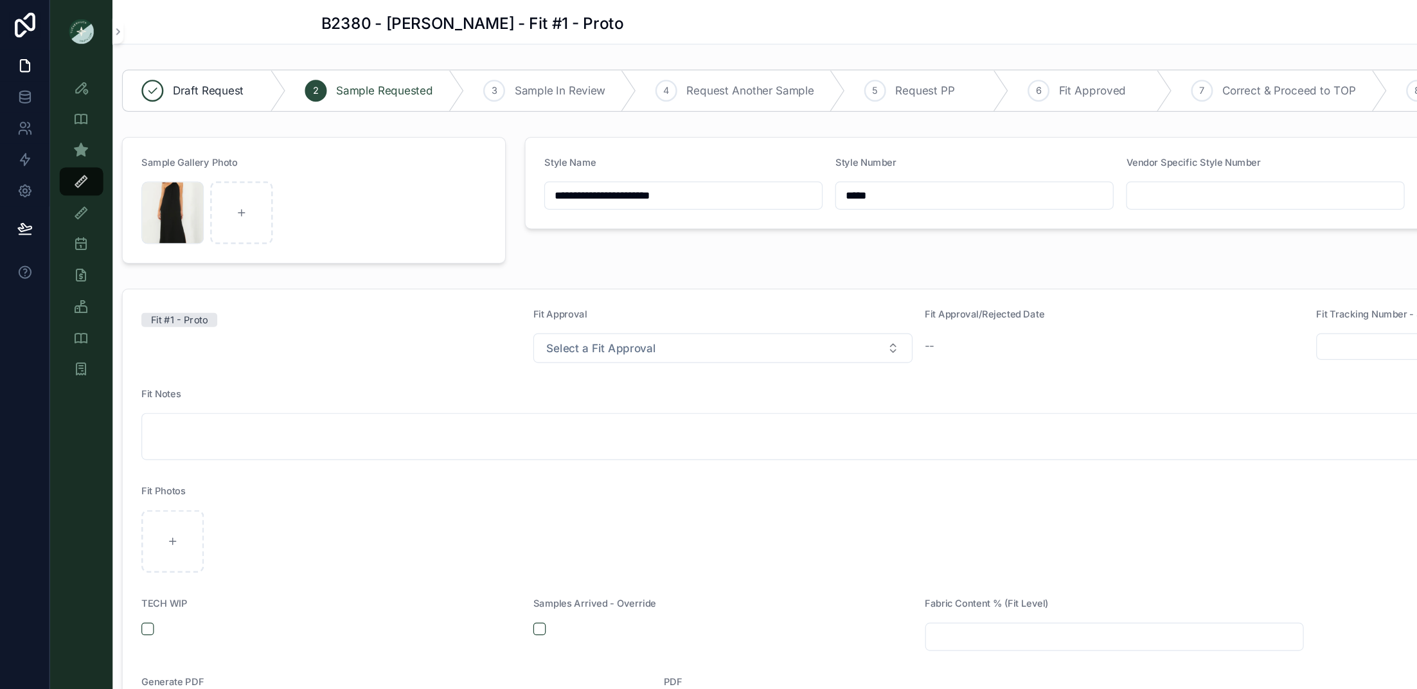
drag, startPoint x: 747, startPoint y: 161, endPoint x: 697, endPoint y: 161, distance: 50.1
click at [697, 161] on input "*****" at bounding box center [800, 161] width 227 height 18
click at [61, 121] on icon "scrollable content" at bounding box center [66, 123] width 13 height 13
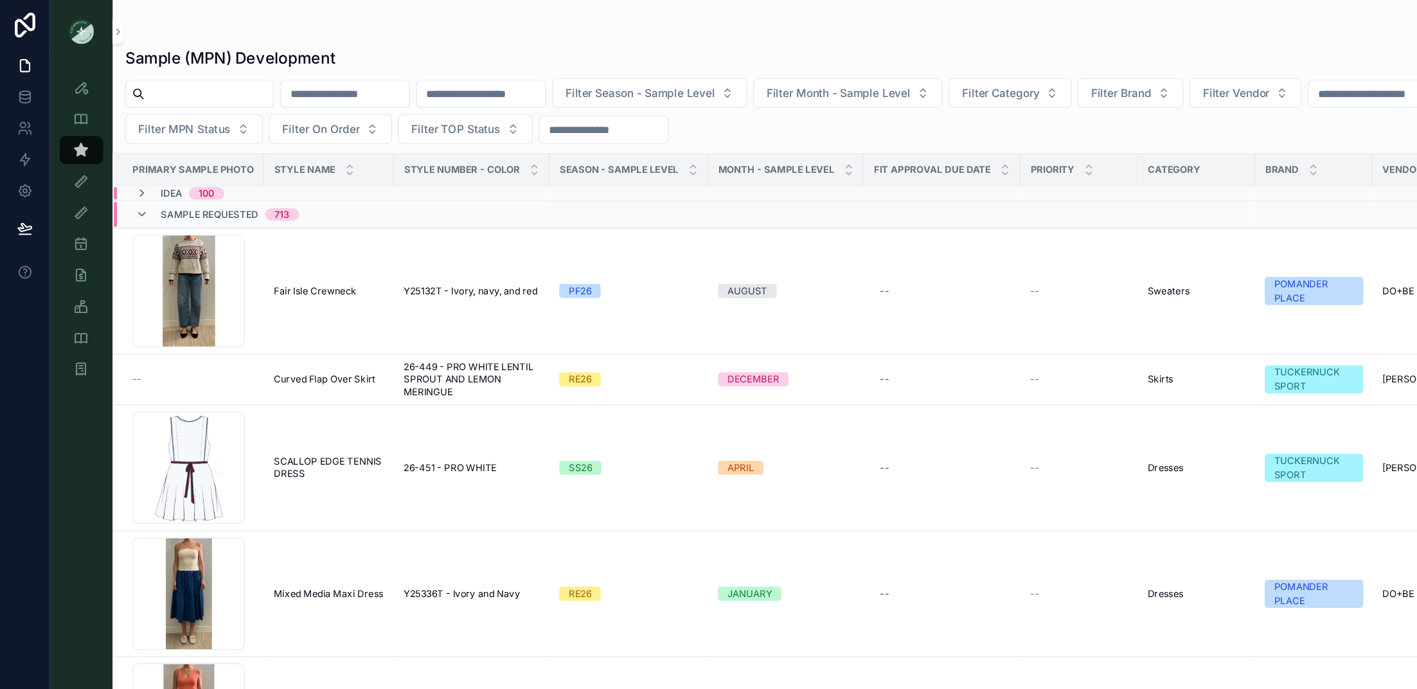
click at [193, 80] on input "scrollable content" at bounding box center [171, 77] width 105 height 18
paste input "*****"
type input "*****"
